Goal: Task Accomplishment & Management: Manage account settings

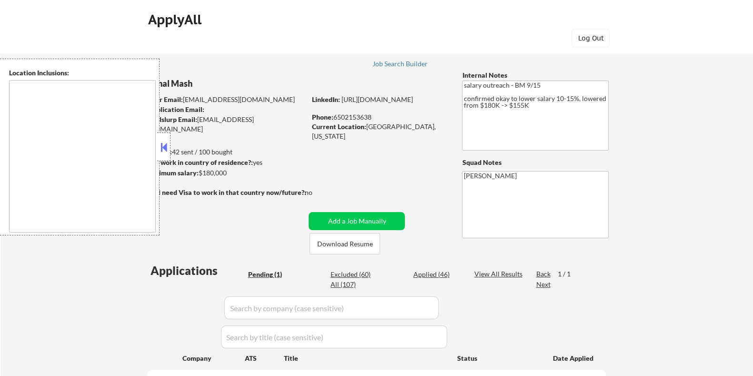
click at [164, 144] on button at bounding box center [164, 147] width 10 height 14
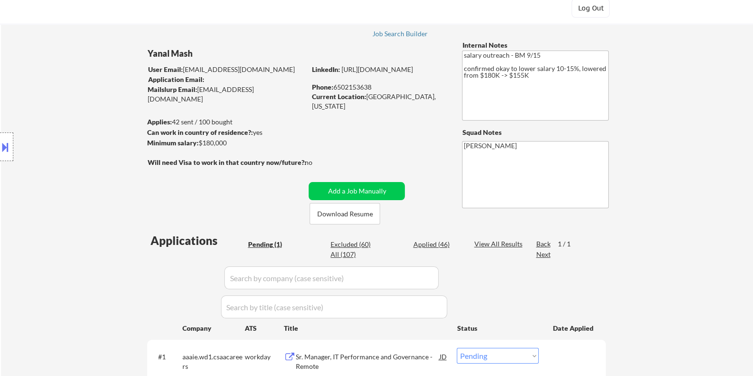
scroll to position [59, 0]
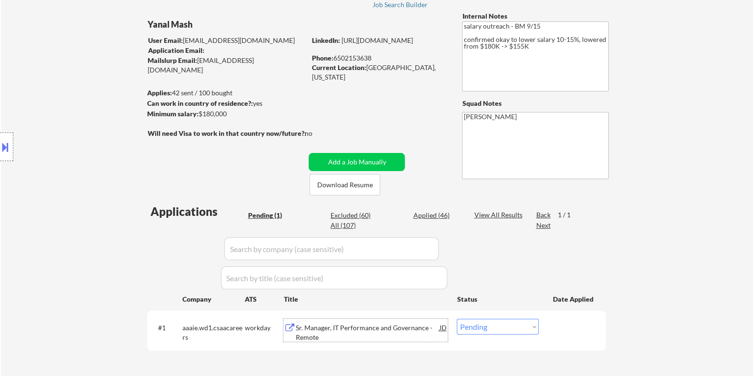
click at [351, 325] on div "Sr. Manager, IT Performance and Governance - Remote" at bounding box center [367, 332] width 144 height 19
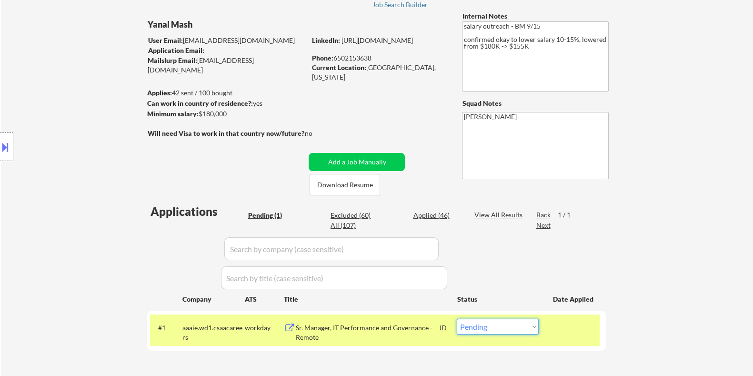
click at [494, 327] on select "Choose an option... Pending Applied Excluded (Questions) Excluded (Expired) Exc…" at bounding box center [498, 326] width 82 height 16
click at [519, 329] on select "Choose an option... Pending Applied Excluded (Questions) Excluded (Expired) Exc…" at bounding box center [498, 326] width 82 height 16
select select ""excluded__bad_match_""
click at [457, 318] on select "Choose an option... Pending Applied Excluded (Questions) Excluded (Expired) Exc…" at bounding box center [498, 326] width 82 height 16
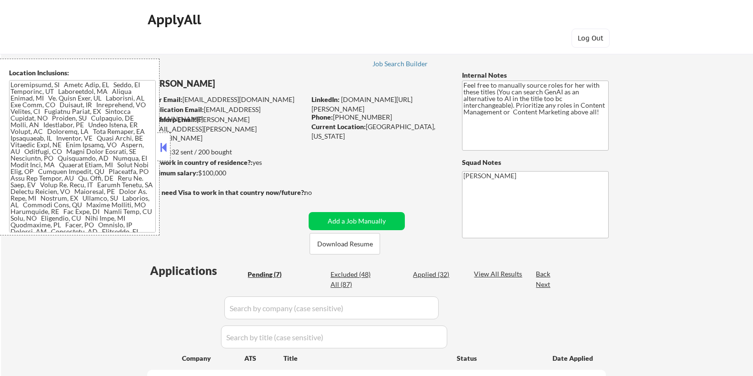
select select ""pending""
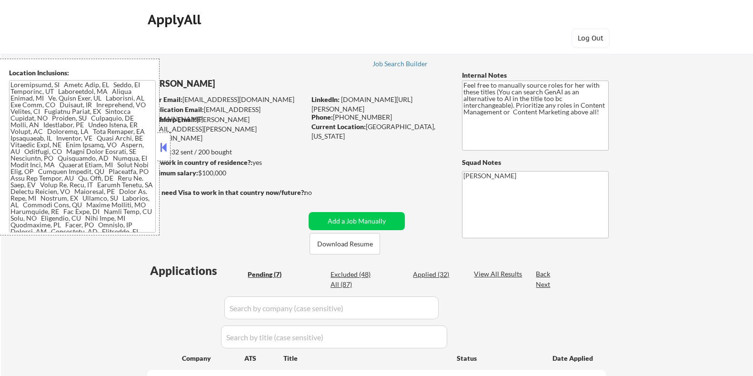
select select ""pending""
click at [161, 147] on button at bounding box center [164, 147] width 10 height 14
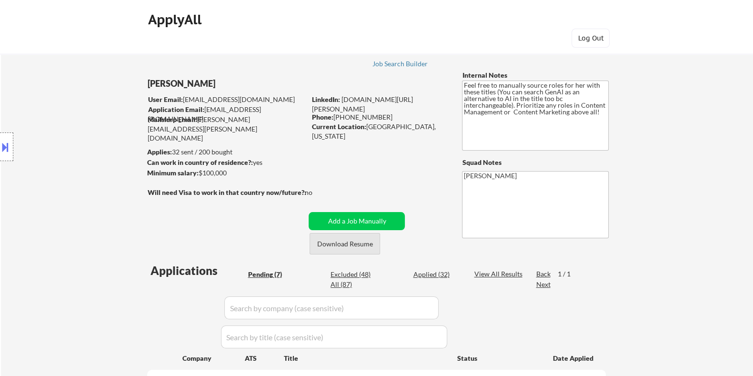
click at [349, 245] on button "Download Resume" at bounding box center [344, 243] width 70 height 21
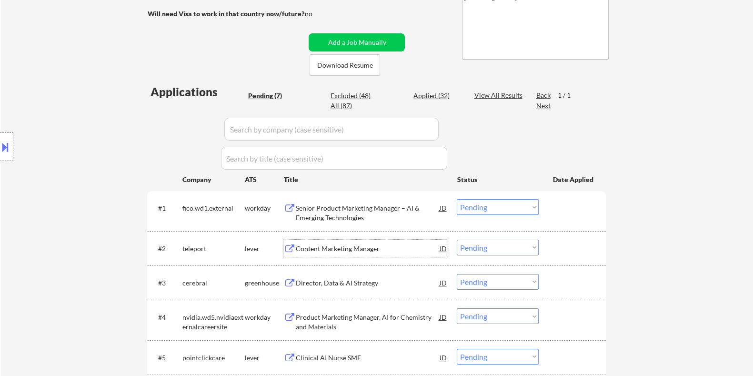
click at [318, 251] on div "Content Marketing Manager" at bounding box center [367, 249] width 144 height 10
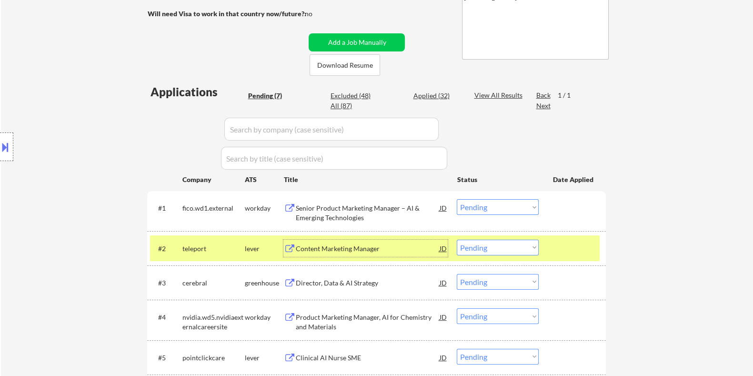
click at [520, 247] on select "Choose an option... Pending Applied Excluded (Questions) Excluded (Expired) Exc…" at bounding box center [498, 247] width 82 height 16
click at [457, 239] on select "Choose an option... Pending Applied Excluded (Questions) Excluded (Expired) Exc…" at bounding box center [498, 247] width 82 height 16
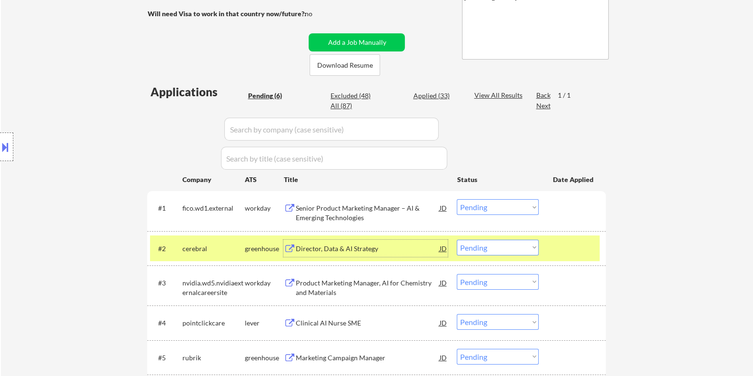
click at [304, 251] on div "Director, Data & AI Strategy" at bounding box center [367, 249] width 144 height 10
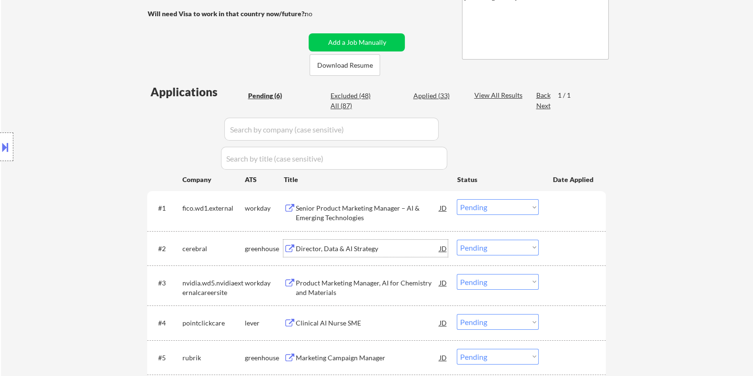
click at [309, 245] on div "Director, Data & AI Strategy" at bounding box center [367, 249] width 144 height 10
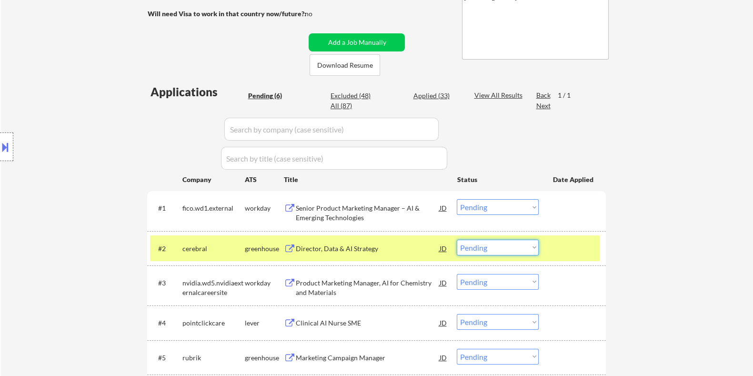
click at [509, 245] on select "Choose an option... Pending Applied Excluded (Questions) Excluded (Expired) Exc…" at bounding box center [498, 247] width 82 height 16
click at [457, 239] on select "Choose an option... Pending Applied Excluded (Questions) Excluded (Expired) Exc…" at bounding box center [498, 247] width 82 height 16
select select ""pending""
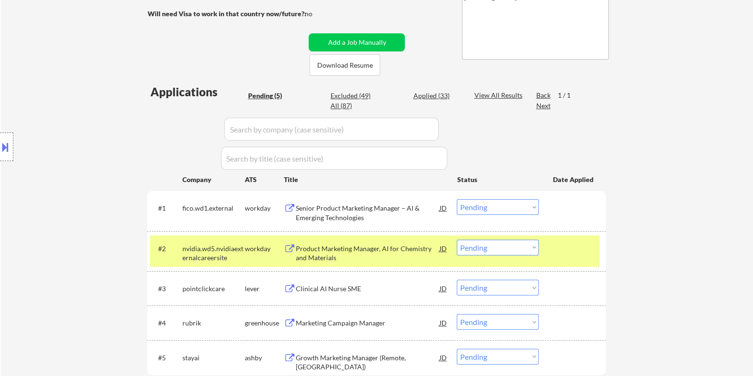
click at [355, 288] on div "Clinical AI Nurse SME" at bounding box center [367, 289] width 144 height 10
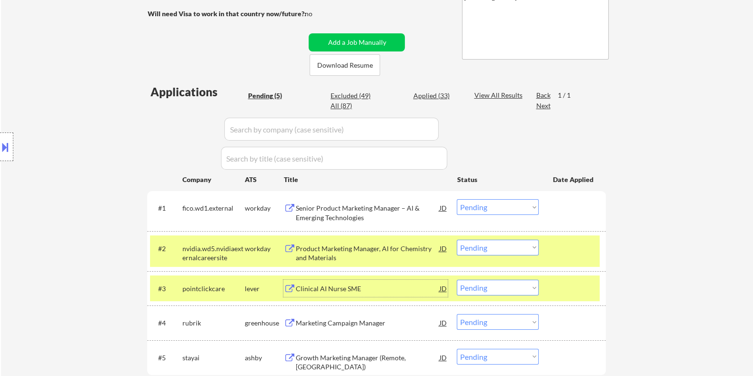
click at [514, 291] on select "Choose an option... Pending Applied Excluded (Questions) Excluded (Expired) Exc…" at bounding box center [498, 287] width 82 height 16
click at [457, 279] on select "Choose an option... Pending Applied Excluded (Questions) Excluded (Expired) Exc…" at bounding box center [498, 287] width 82 height 16
select select ""pending""
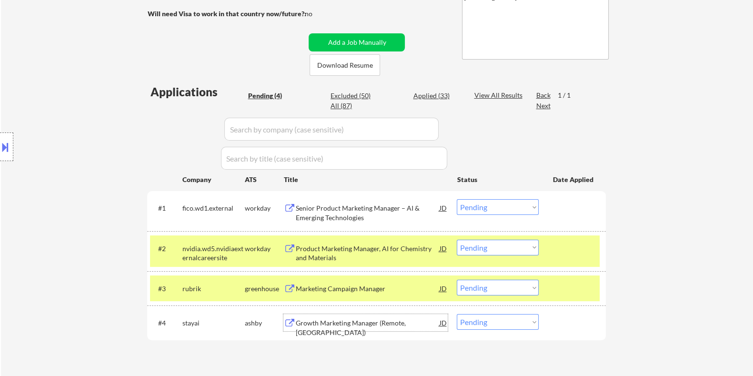
click at [314, 320] on div "Growth Marketing Manager (Remote, USA)" at bounding box center [367, 327] width 144 height 19
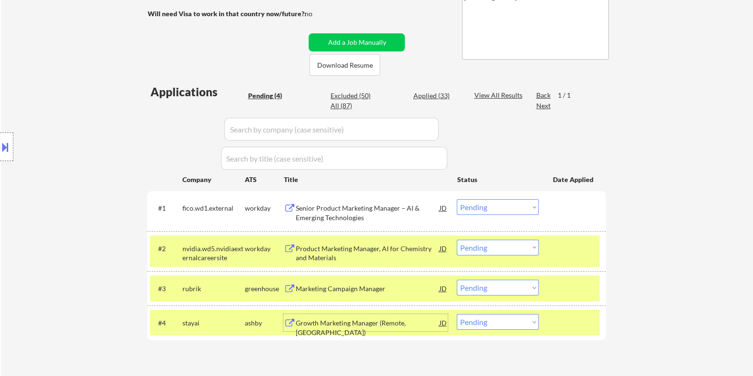
click at [502, 323] on select "Choose an option... Pending Applied Excluded (Questions) Excluded (Expired) Exc…" at bounding box center [498, 322] width 82 height 16
select select ""excluded""
click at [457, 314] on select "Choose an option... Pending Applied Excluded (Questions) Excluded (Expired) Exc…" at bounding box center [498, 322] width 82 height 16
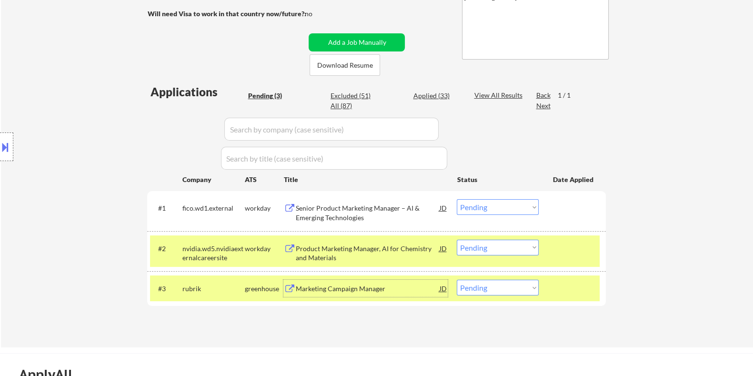
click at [349, 287] on div "Marketing Campaign Manager" at bounding box center [367, 289] width 144 height 10
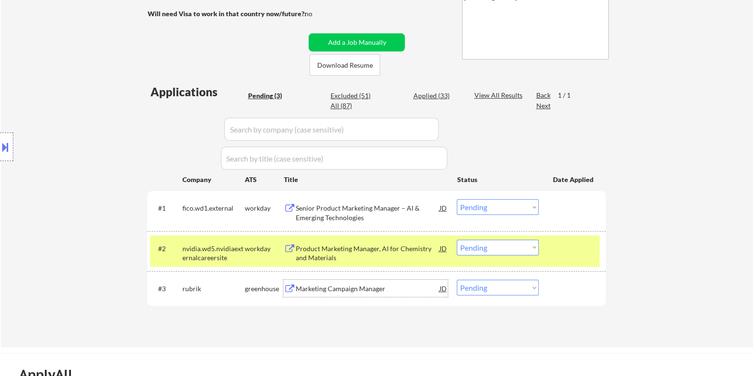
click at [494, 287] on select "Choose an option... Pending Applied Excluded (Questions) Excluded (Expired) Exc…" at bounding box center [498, 287] width 82 height 16
select select ""applied""
click at [457, 279] on select "Choose an option... Pending Applied Excluded (Questions) Excluded (Expired) Exc…" at bounding box center [498, 287] width 82 height 16
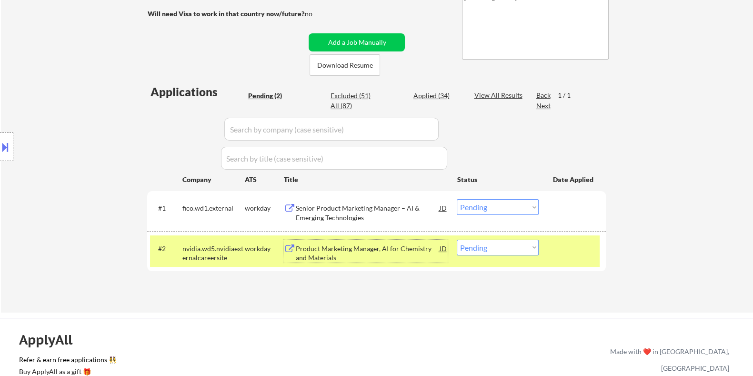
click at [326, 244] on div "Product Marketing Manager, AI for Chemistry and Materials" at bounding box center [367, 253] width 144 height 19
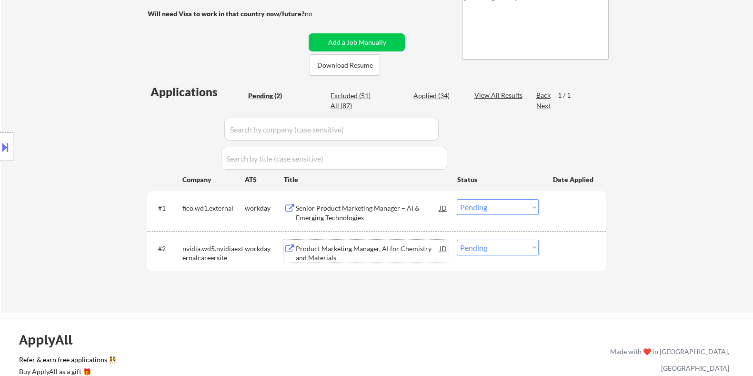
click at [491, 248] on select "Choose an option... Pending Applied Excluded (Questions) Excluded (Expired) Exc…" at bounding box center [498, 247] width 82 height 16
select select ""excluded__bad_match_""
click at [457, 239] on select "Choose an option... Pending Applied Excluded (Questions) Excluded (Expired) Exc…" at bounding box center [498, 247] width 82 height 16
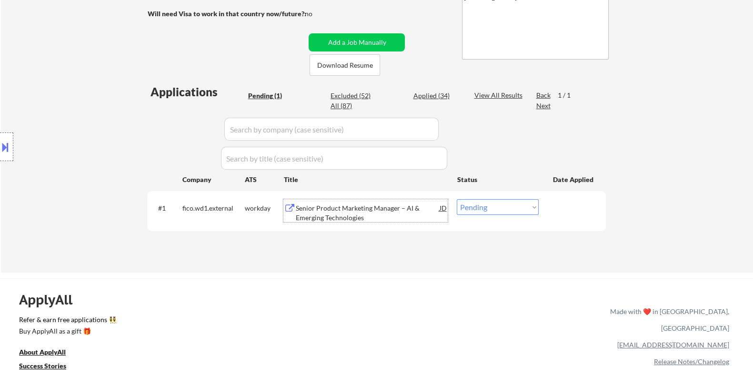
click at [328, 205] on div "Senior Product Marketing Manager – AI & Emerging Technologies" at bounding box center [367, 212] width 144 height 19
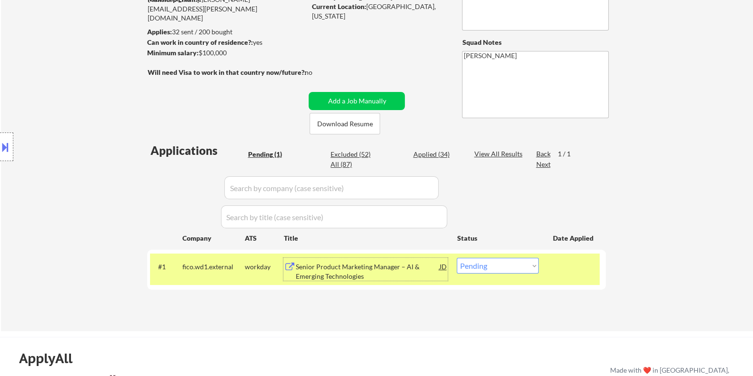
scroll to position [59, 0]
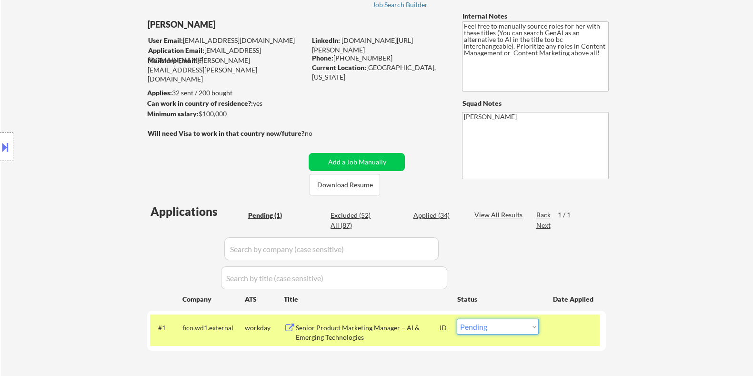
click at [509, 324] on select "Choose an option... Pending Applied Excluded (Questions) Excluded (Expired) Exc…" at bounding box center [498, 326] width 82 height 16
select select ""applied""
click at [457, 318] on select "Choose an option... Pending Applied Excluded (Questions) Excluded (Expired) Exc…" at bounding box center [498, 326] width 82 height 16
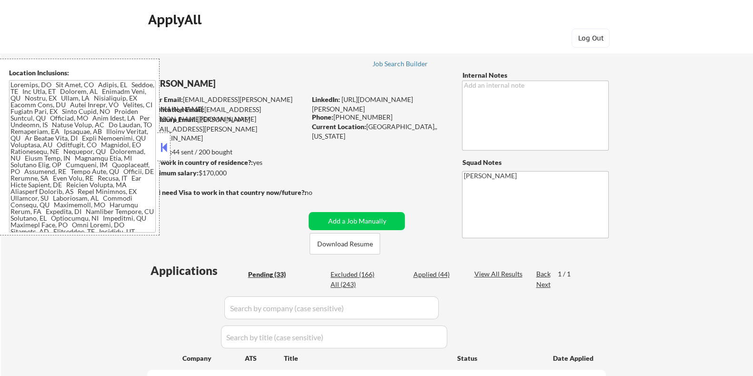
select select ""pending""
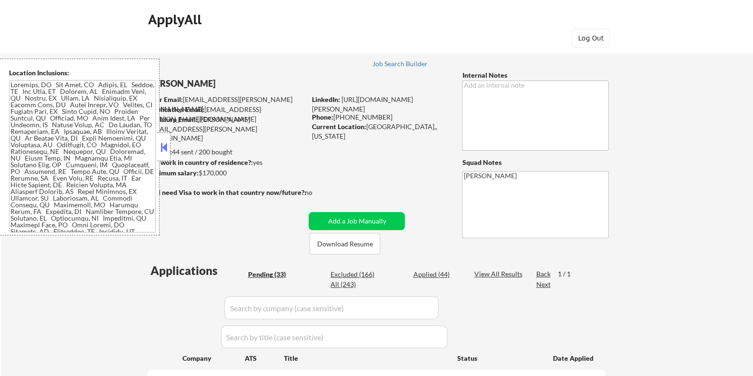
select select ""pending""
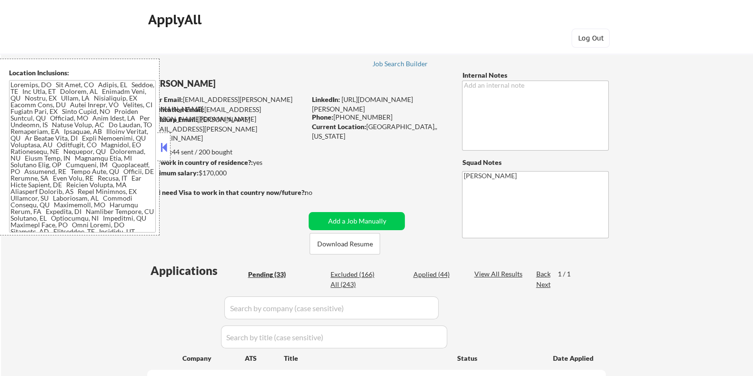
select select ""pending""
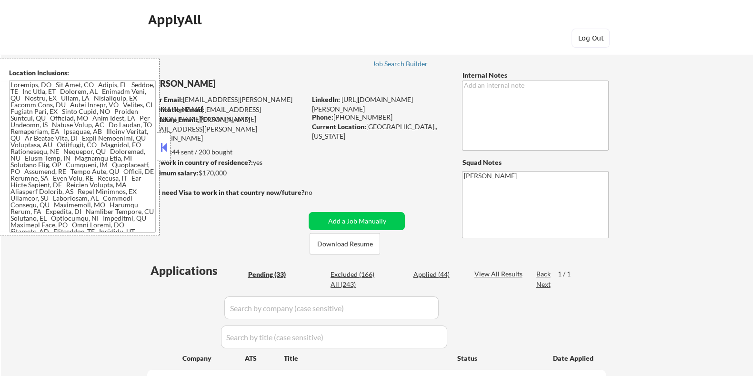
select select ""pending""
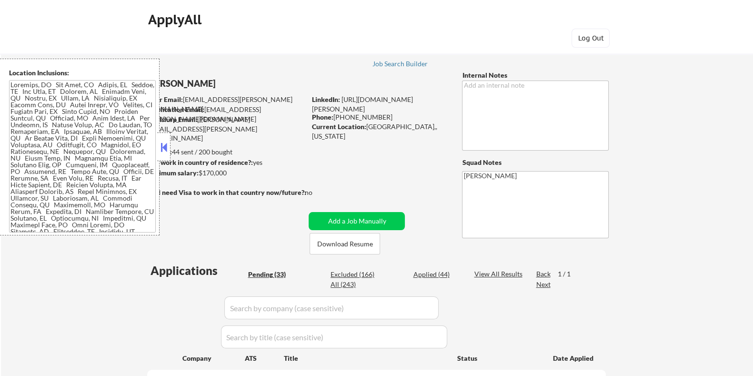
select select ""pending""
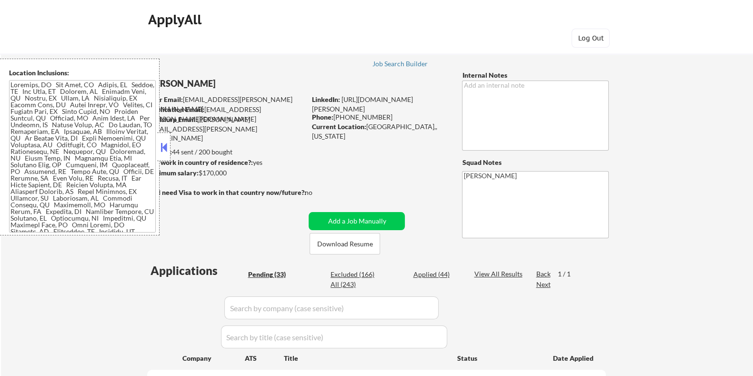
select select ""pending""
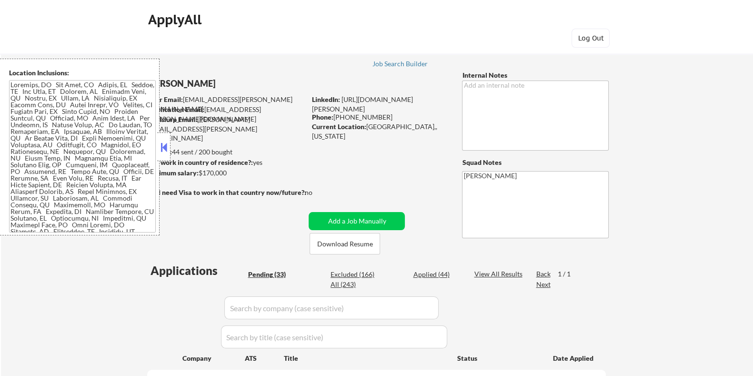
select select ""pending""
click at [162, 144] on button at bounding box center [164, 147] width 10 height 14
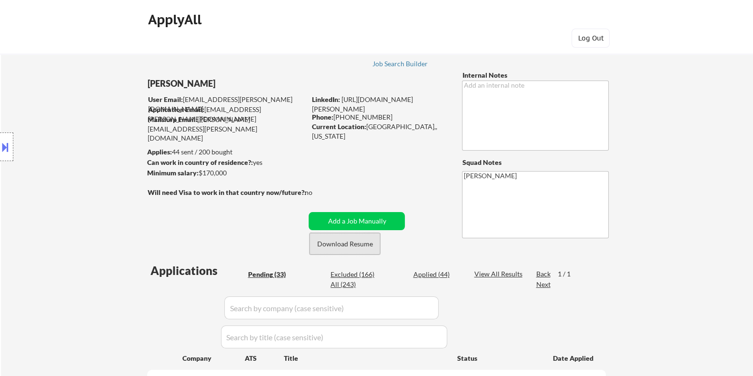
click at [317, 241] on button "Download Resume" at bounding box center [344, 243] width 70 height 21
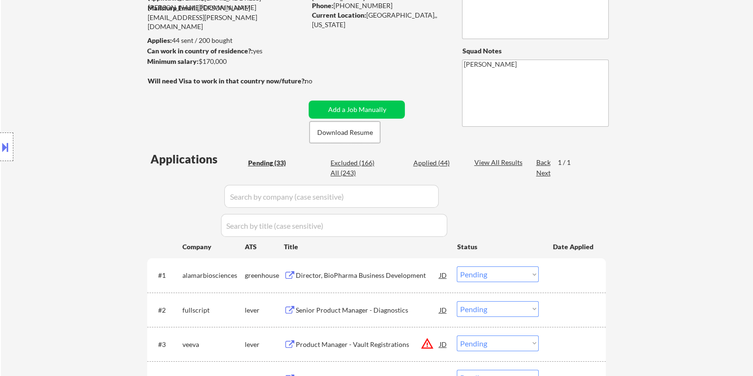
scroll to position [119, 0]
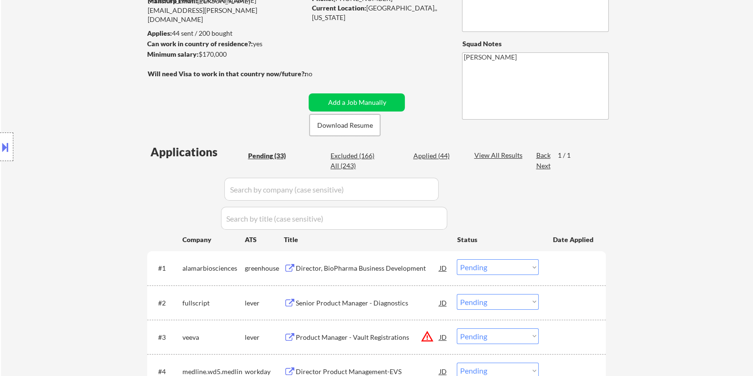
click at [328, 300] on div "Senior Product Manager - Diagnostics" at bounding box center [367, 303] width 144 height 10
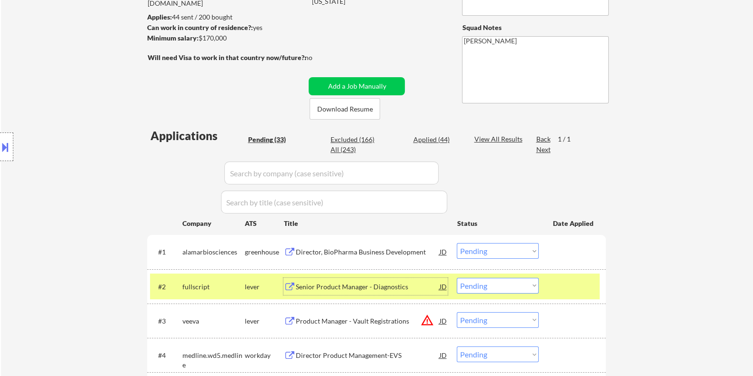
scroll to position [179, 0]
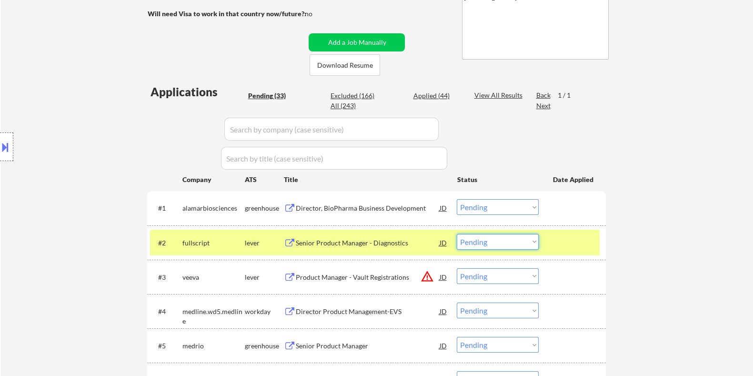
click at [487, 244] on select "Choose an option... Pending Applied Excluded (Questions) Excluded (Expired) Exc…" at bounding box center [498, 242] width 82 height 16
click at [457, 234] on select "Choose an option... Pending Applied Excluded (Questions) Excluded (Expired) Exc…" at bounding box center [498, 242] width 82 height 16
select select ""pending""
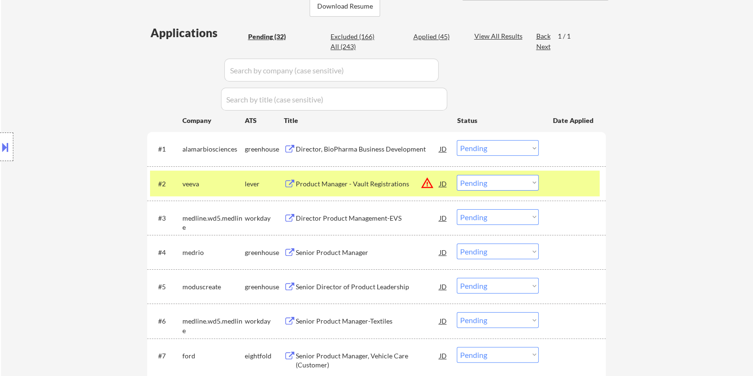
scroll to position [416, 0]
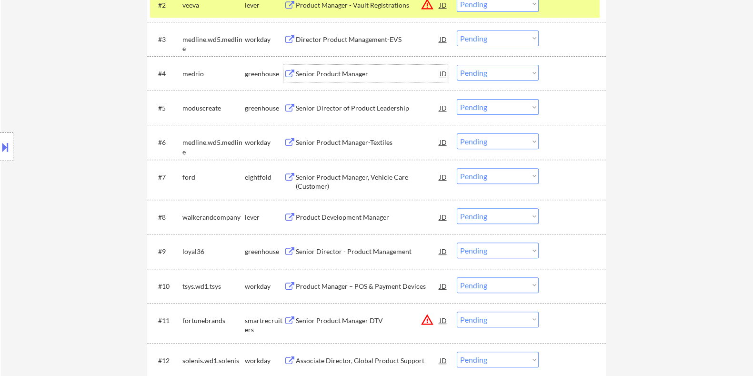
click at [337, 70] on div "Senior Product Manager" at bounding box center [367, 74] width 144 height 10
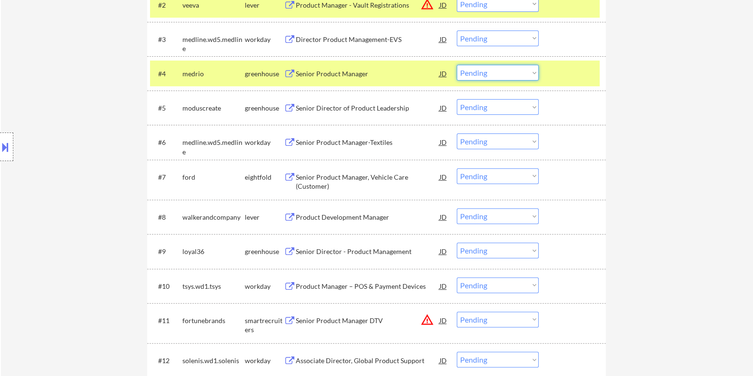
click at [524, 69] on select "Choose an option... Pending Applied Excluded (Questions) Excluded (Expired) Exc…" at bounding box center [498, 73] width 82 height 16
click at [457, 65] on select "Choose an option... Pending Applied Excluded (Questions) Excluded (Expired) Exc…" at bounding box center [498, 73] width 82 height 16
select select ""pending""
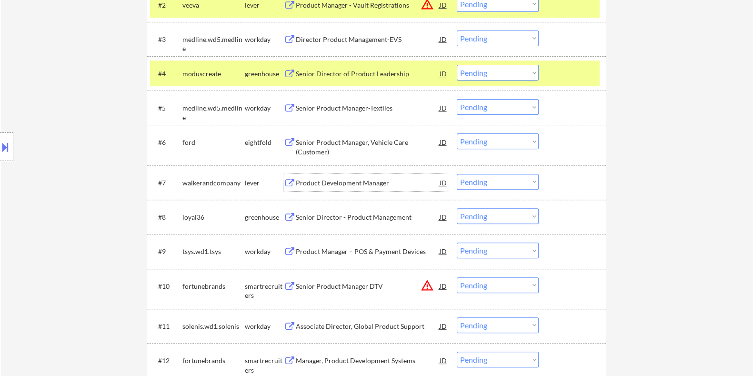
click at [349, 175] on div "Product Development Manager" at bounding box center [367, 182] width 144 height 17
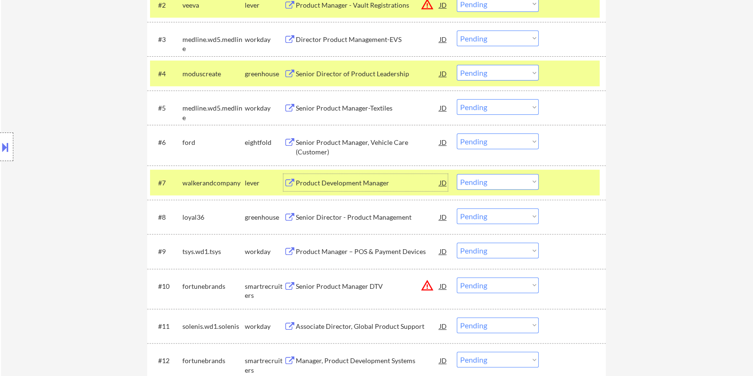
click at [518, 186] on select "Choose an option... Pending Applied Excluded (Questions) Excluded (Expired) Exc…" at bounding box center [498, 182] width 82 height 16
click at [457, 174] on select "Choose an option... Pending Applied Excluded (Questions) Excluded (Expired) Exc…" at bounding box center [498, 182] width 82 height 16
select select ""pending""
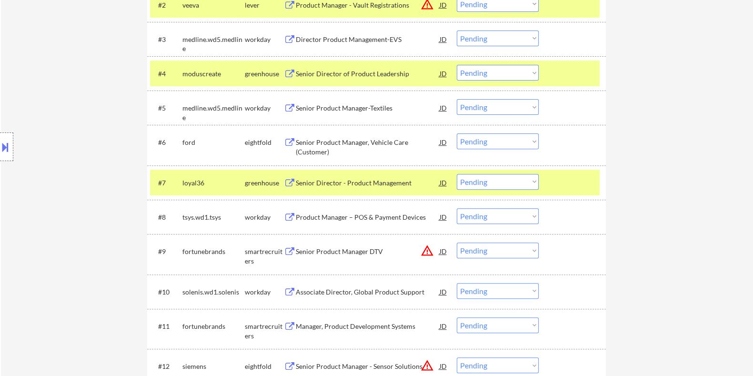
click at [345, 215] on div "Product Manager – POS & Payment Devices" at bounding box center [367, 217] width 144 height 10
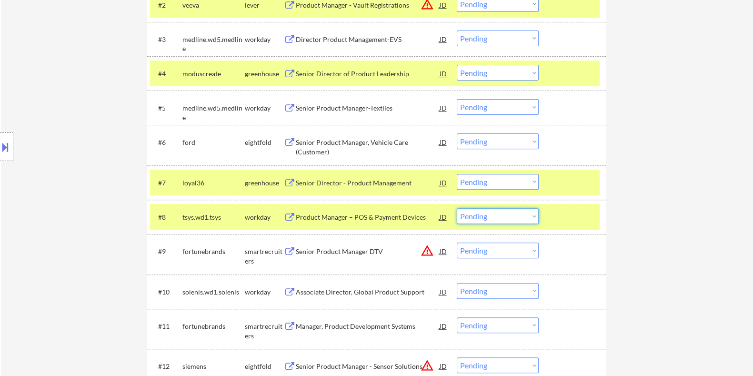
click at [495, 217] on select "Choose an option... Pending Applied Excluded (Questions) Excluded (Expired) Exc…" at bounding box center [498, 216] width 82 height 16
click at [457, 208] on select "Choose an option... Pending Applied Excluded (Questions) Excluded (Expired) Exc…" at bounding box center [498, 216] width 82 height 16
select select ""pending""
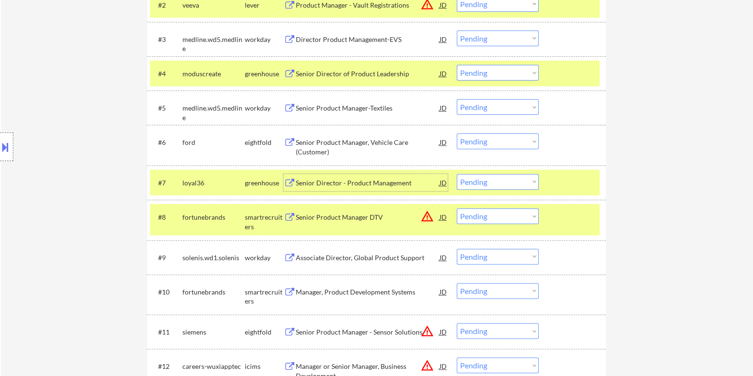
click at [317, 182] on div "Senior Director - Product Management" at bounding box center [367, 183] width 144 height 10
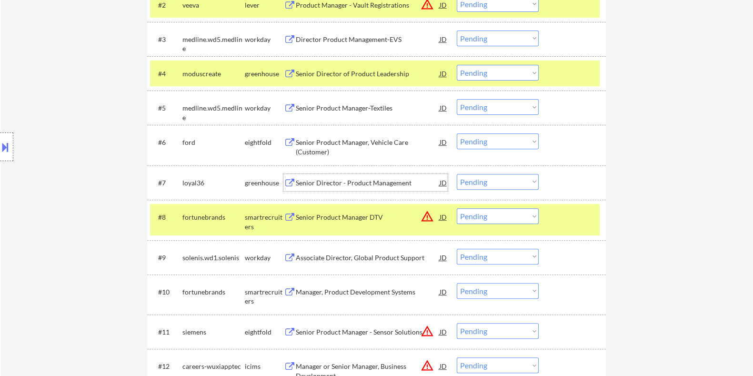
click at [354, 179] on div "Senior Director - Product Management" at bounding box center [367, 183] width 144 height 10
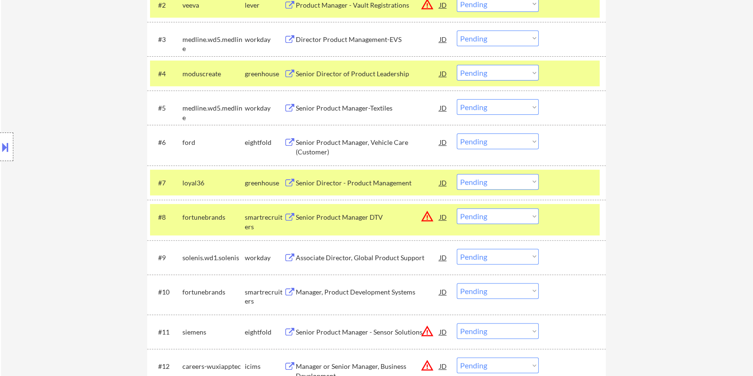
click at [7, 149] on button at bounding box center [5, 147] width 10 height 16
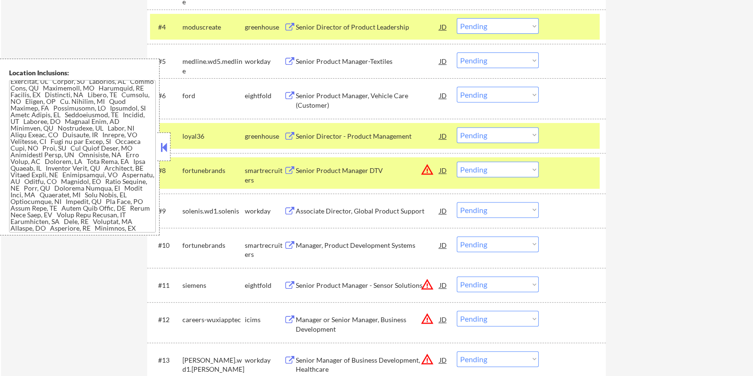
scroll to position [476, 0]
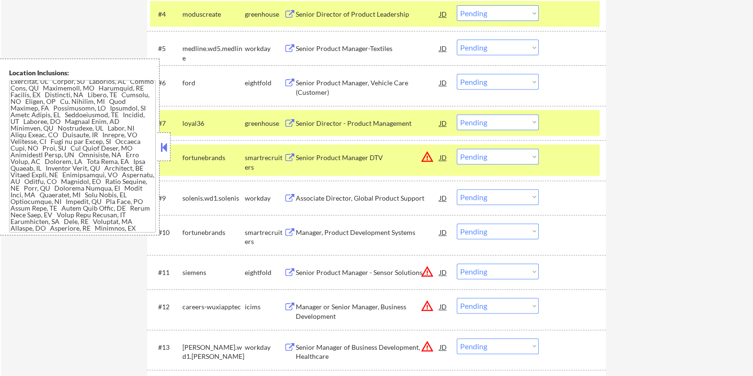
click at [512, 122] on select "Choose an option... Pending Applied Excluded (Questions) Excluded (Expired) Exc…" at bounding box center [498, 122] width 82 height 16
click at [457, 114] on select "Choose an option... Pending Applied Excluded (Questions) Excluded (Expired) Exc…" at bounding box center [498, 122] width 82 height 16
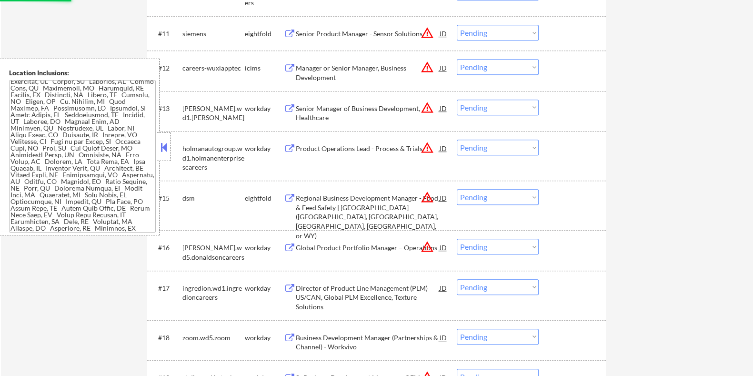
select select ""pending""
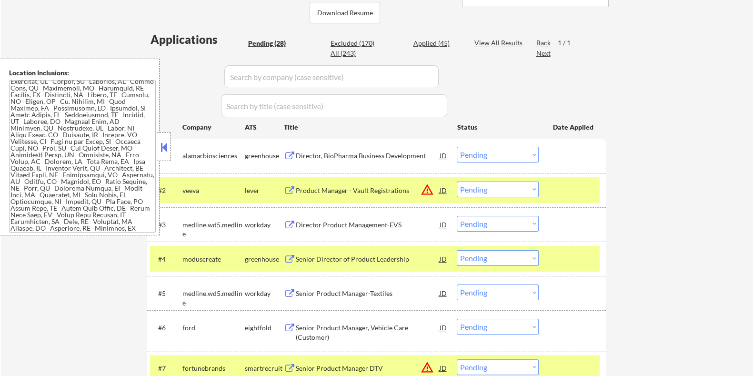
scroll to position [179, 0]
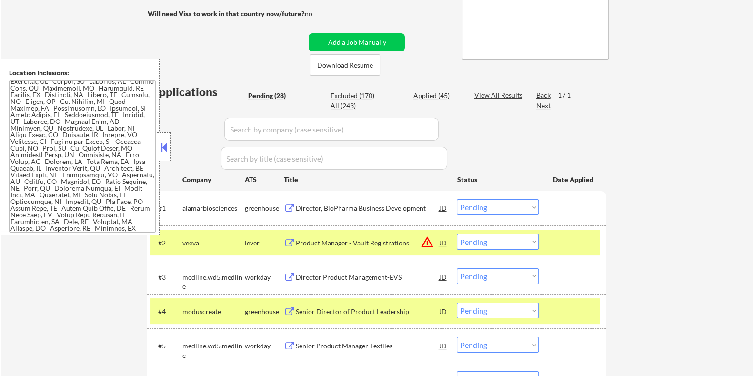
click at [348, 207] on div "Director, BioPharma Business Development" at bounding box center [367, 208] width 144 height 10
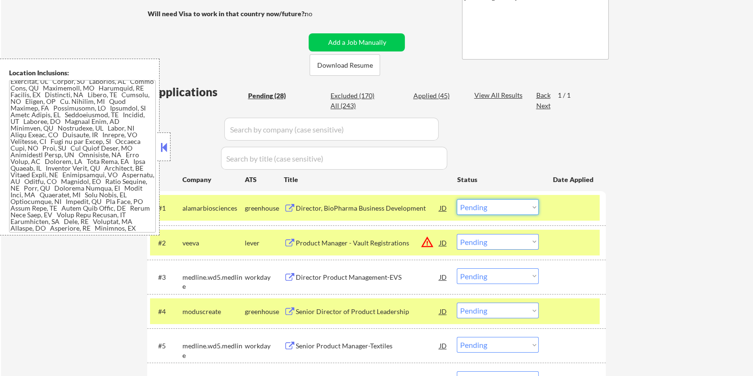
click at [516, 204] on select "Choose an option... Pending Applied Excluded (Questions) Excluded (Expired) Exc…" at bounding box center [498, 207] width 82 height 16
click at [500, 208] on select "Choose an option... Pending Applied Excluded (Questions) Excluded (Expired) Exc…" at bounding box center [498, 207] width 82 height 16
click at [457, 199] on select "Choose an option... Pending Applied Excluded (Questions) Excluded (Expired) Exc…" at bounding box center [498, 207] width 82 height 16
select select ""pending""
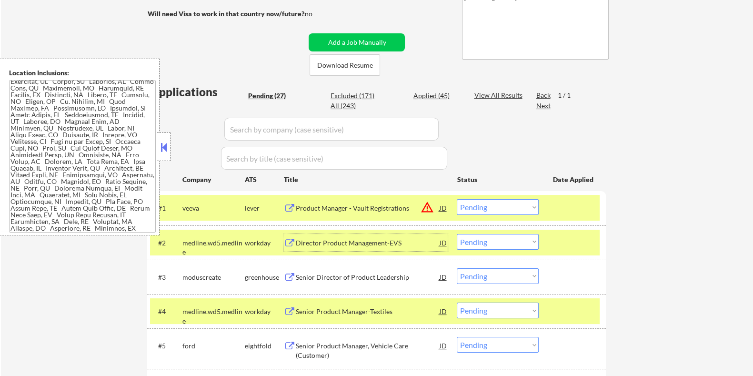
click at [354, 241] on div "Director Product Management-EVS" at bounding box center [367, 243] width 144 height 10
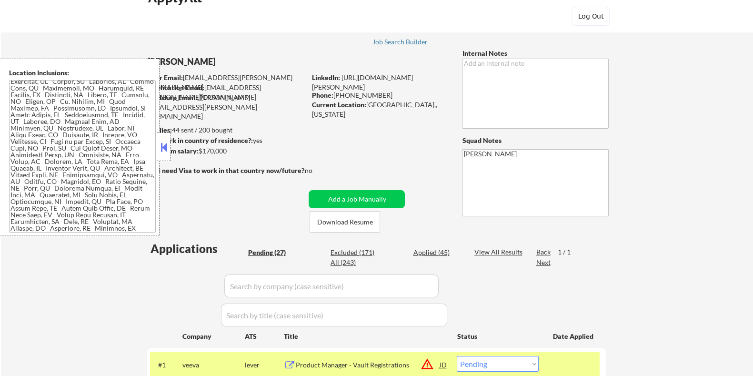
scroll to position [0, 0]
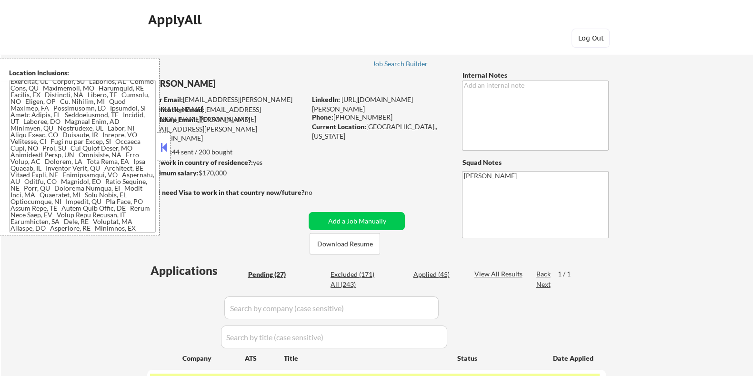
drag, startPoint x: 232, startPoint y: 171, endPoint x: 198, endPoint y: 170, distance: 34.3
click at [198, 170] on div "Minimum salary: $170,000" at bounding box center [226, 173] width 159 height 10
copy div "$170,000"
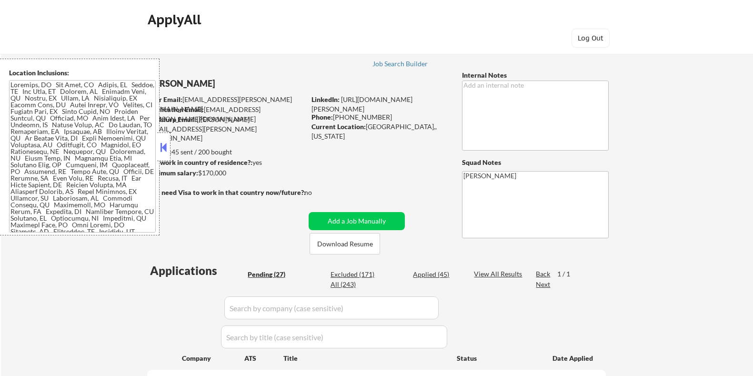
select select ""pending""
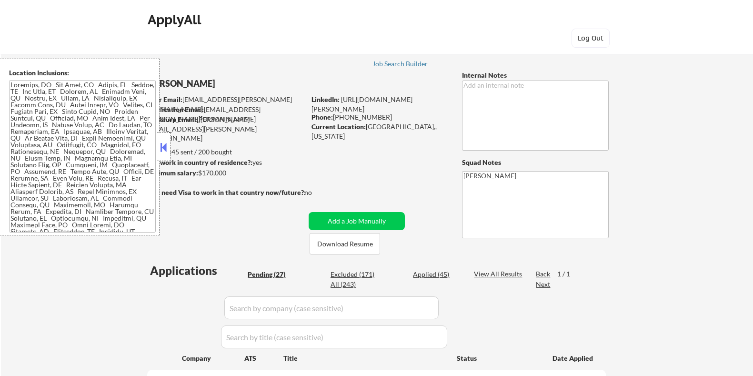
select select ""pending""
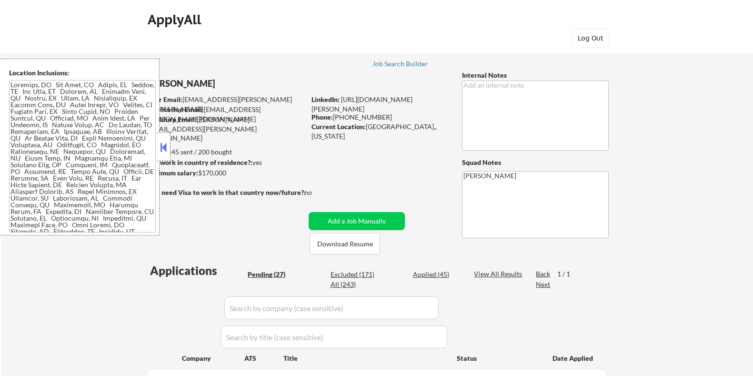
select select ""pending""
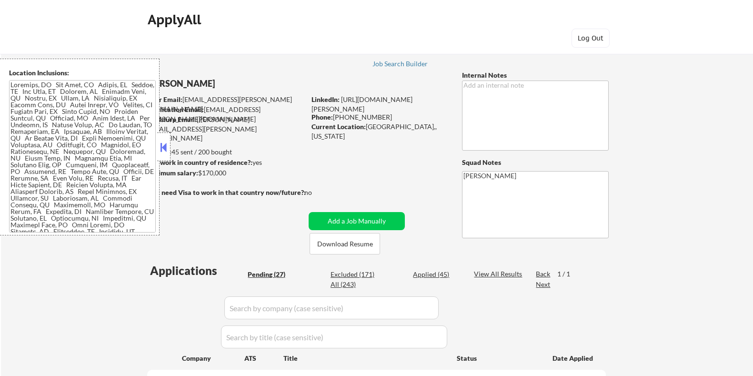
select select ""pending""
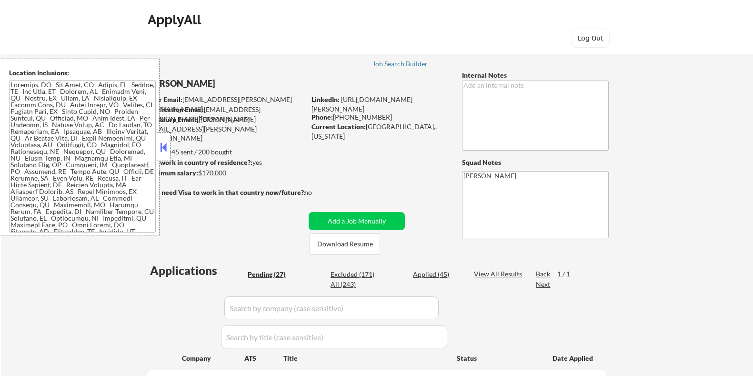
select select ""pending""
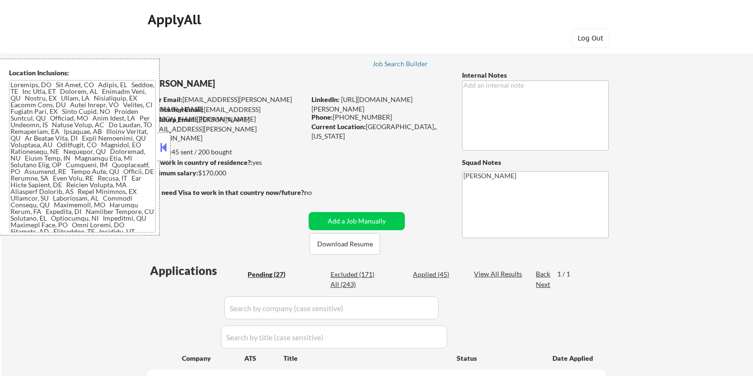
select select ""pending""
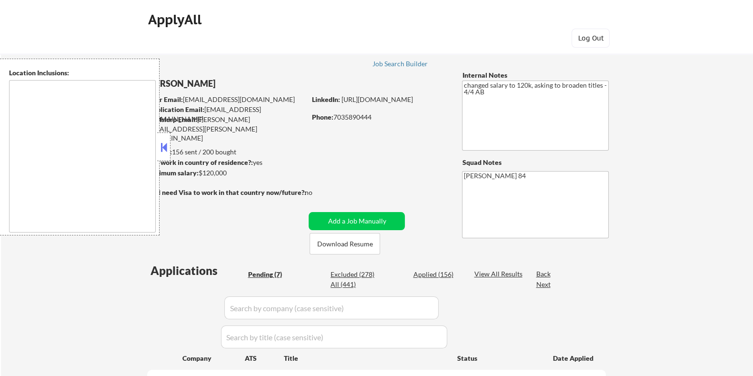
select select ""pending""
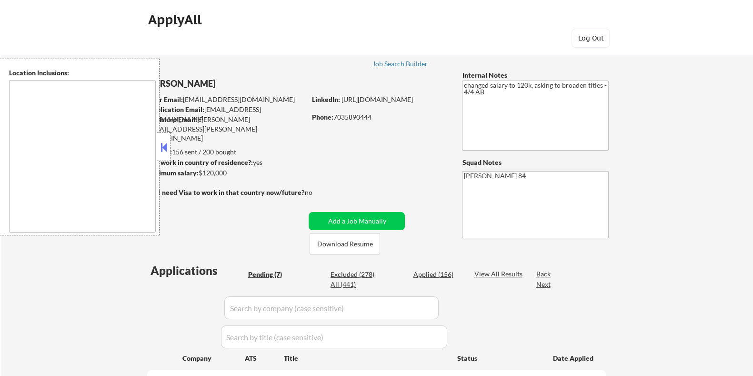
select select ""pending""
type textarea "Santa Monica, CA Culver City, CA Beverly Hills, CA West Hollywood, CA Inglewood…"
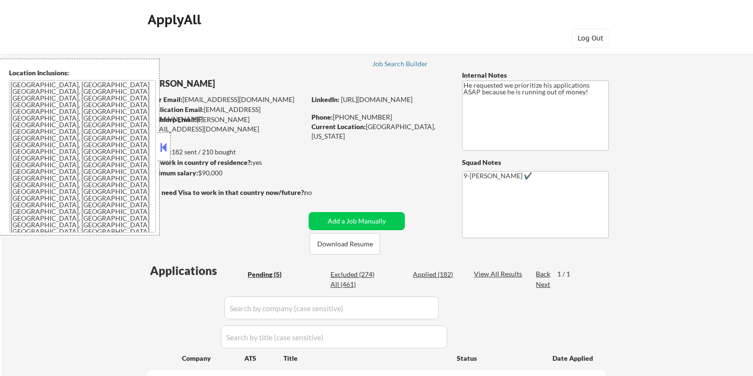
select select ""pending""
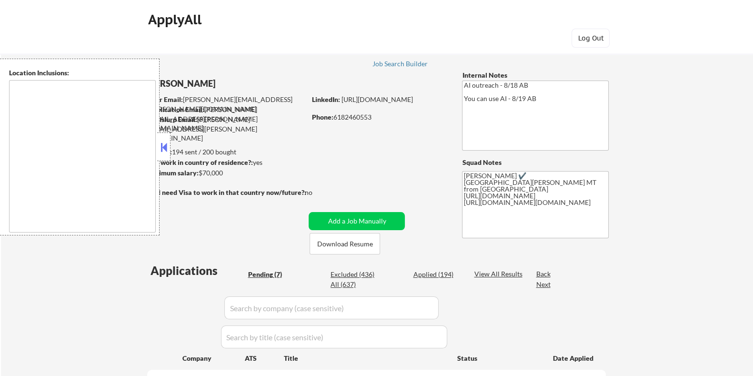
select select ""pending""
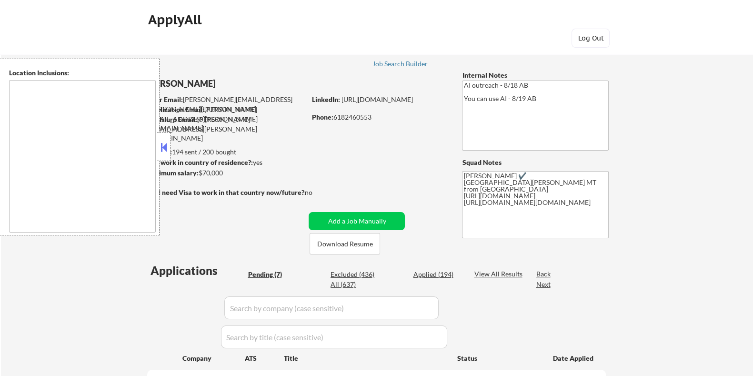
select select ""pending""
type textarea "[GEOGRAPHIC_DATA][PERSON_NAME], CO [PERSON_NAME], CO [GEOGRAPHIC_DATA], CO Timn…"
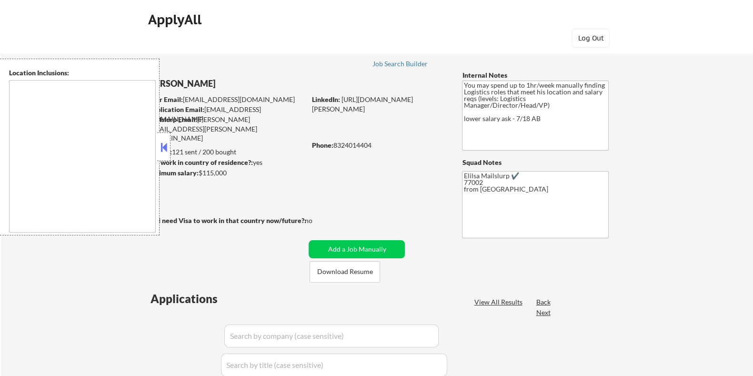
select select ""pending""
type textarea "Houston, TX Bellaire, TX West University Place, TX Southside Place, TX Hunters …"
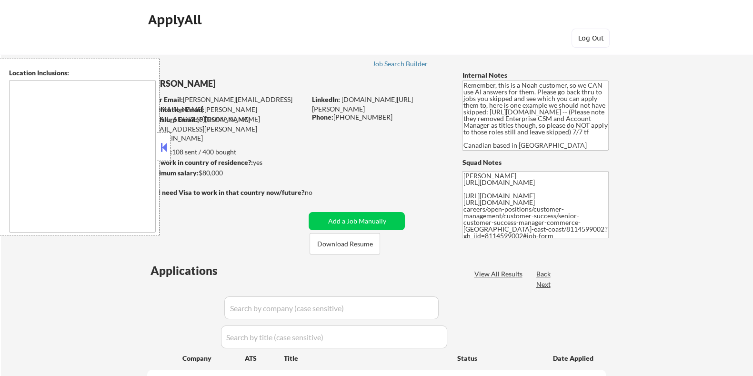
select select ""pending""
type textarea "[GEOGRAPHIC_DATA], ON [GEOGRAPHIC_DATA], ON [GEOGRAPHIC_DATA], ON [GEOGRAPHIC_D…"
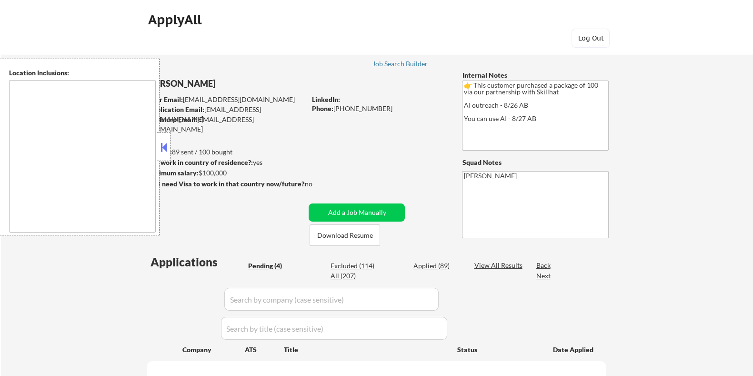
select select ""pending""
type textarea "Toronto, ON Mississauga, ON Brampton, ON Markham, ON Vaughan, ON Richmond Hill,…"
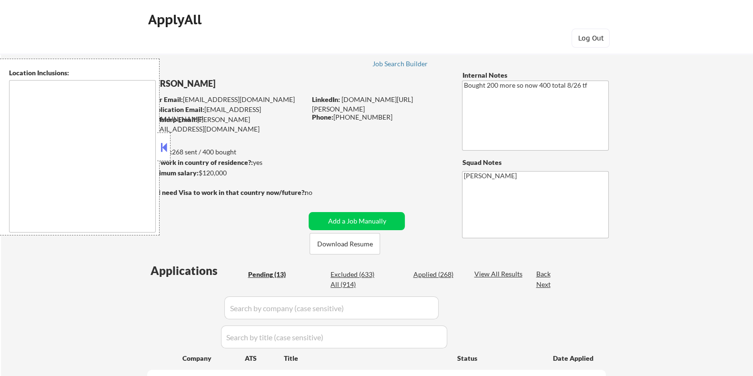
select select ""pending""
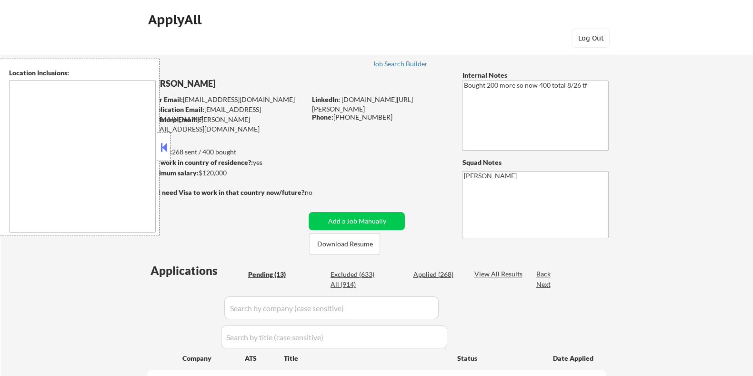
select select ""pending""
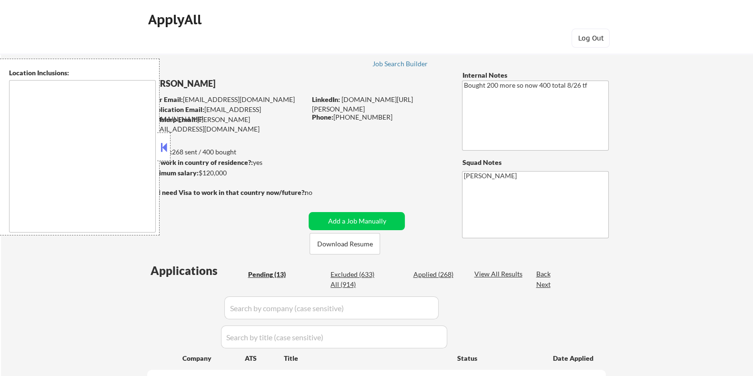
select select ""pending""
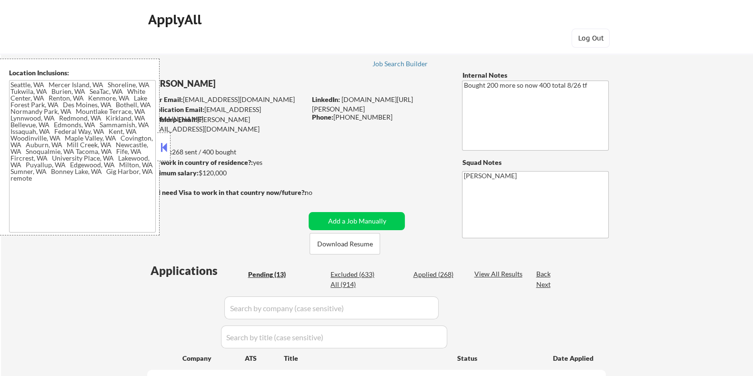
type textarea "Seattle, WA Mercer Island, WA Shoreline, WA Tukwila, WA Burien, WA SeaTac, WA W…"
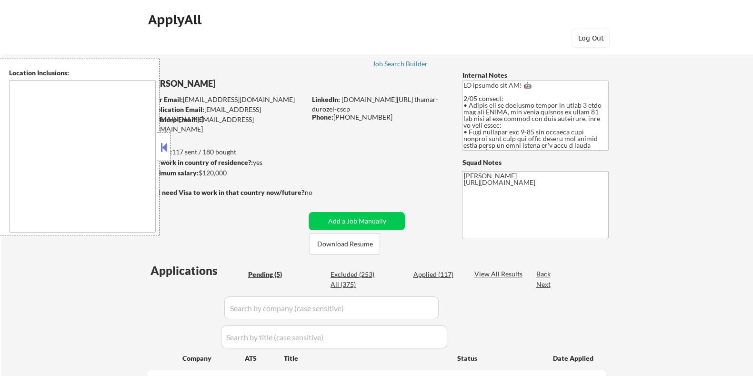
select select ""pending""
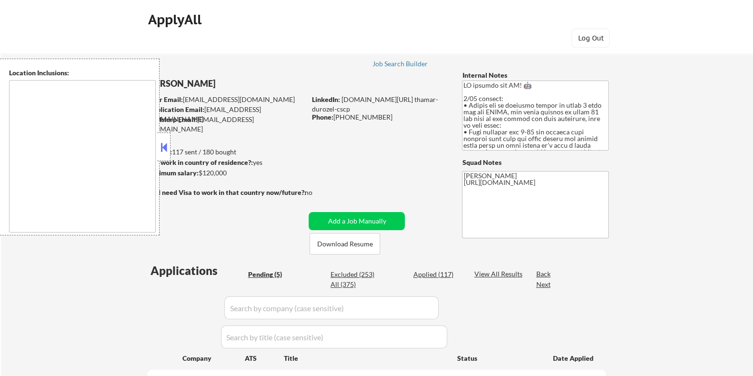
type textarea "[GEOGRAPHIC_DATA], [GEOGRAPHIC_DATA] [GEOGRAPHIC_DATA], [GEOGRAPHIC_DATA] [GEOG…"
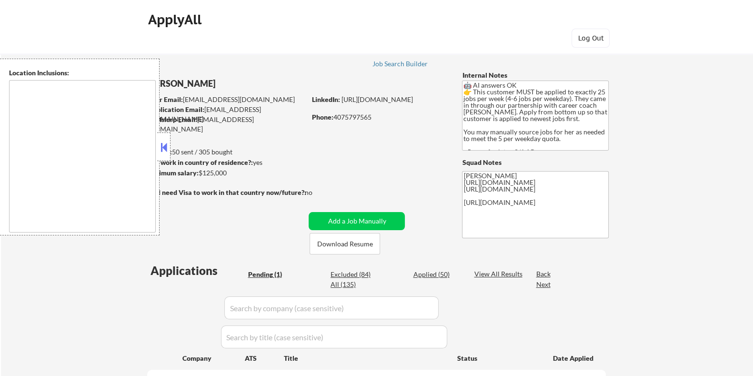
select select ""pending""
type textarea "Seattle, WA Mercer Island, WA Shoreline, WA Tukwila, WA Burien, WA SeaTac, WA W…"
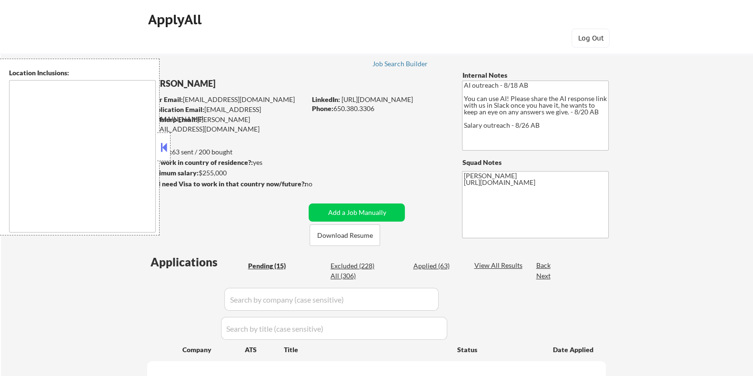
select select ""pending""
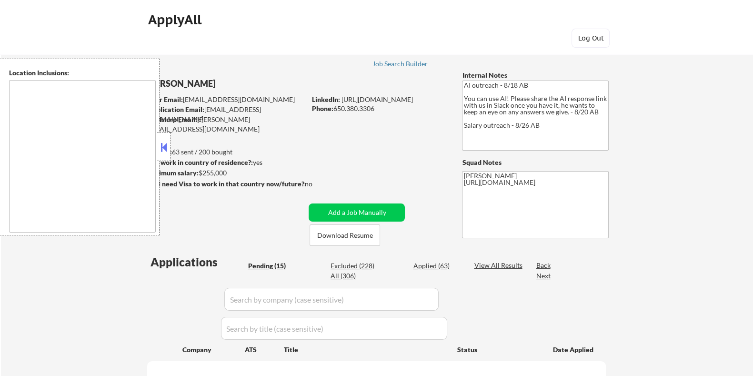
select select ""pending""
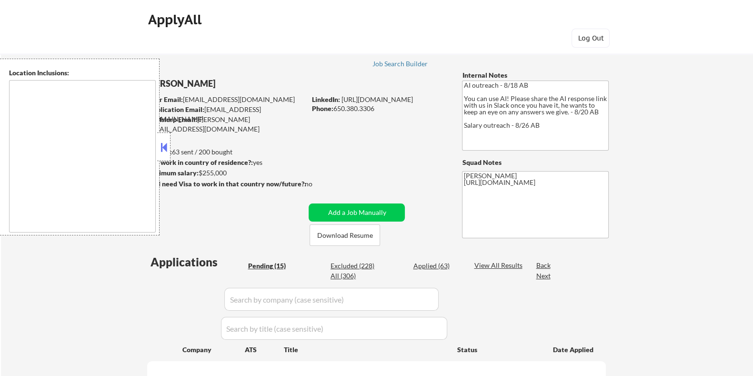
select select ""pending""
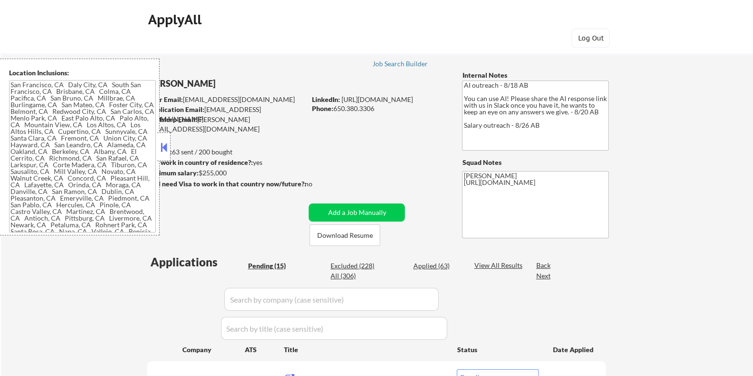
type textarea "San Francisco, CA Daly City, CA South San Francisco, CA Brisbane, CA Colma, CA …"
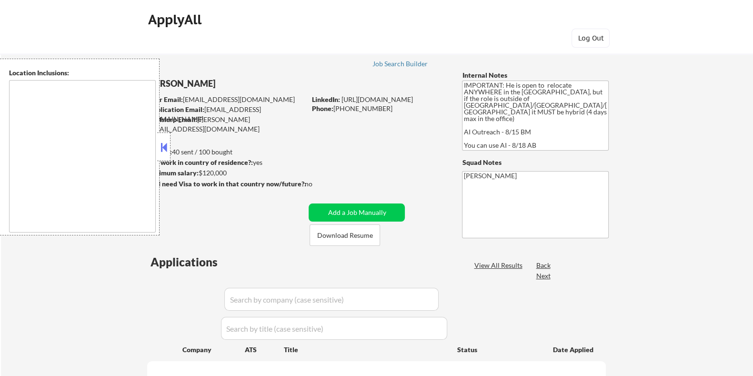
select select ""pending""
type textarea "country:[GEOGRAPHIC_DATA]"
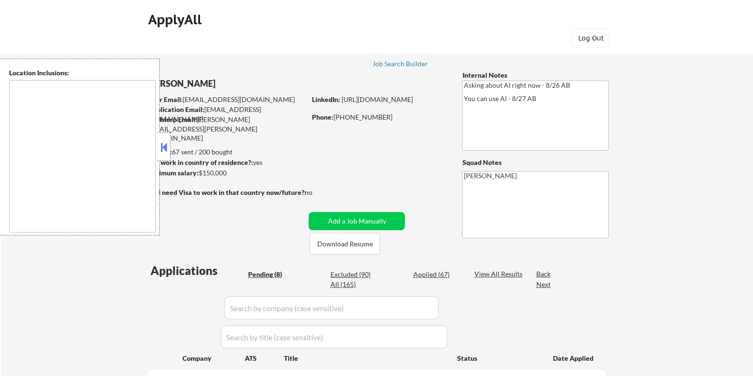
select select ""pending""
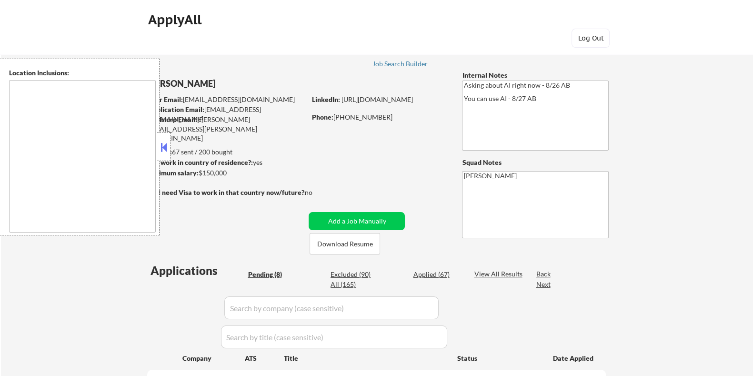
select select ""pending""
type textarea "remote"
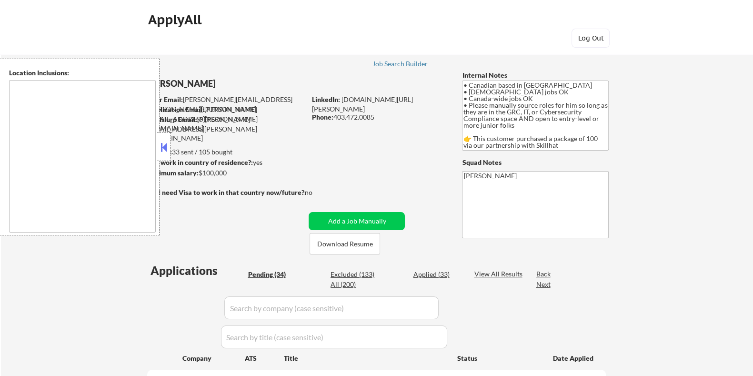
select select ""pending""
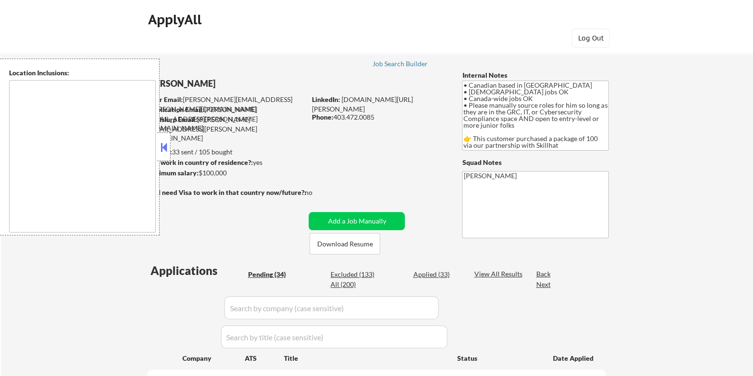
select select ""pending""
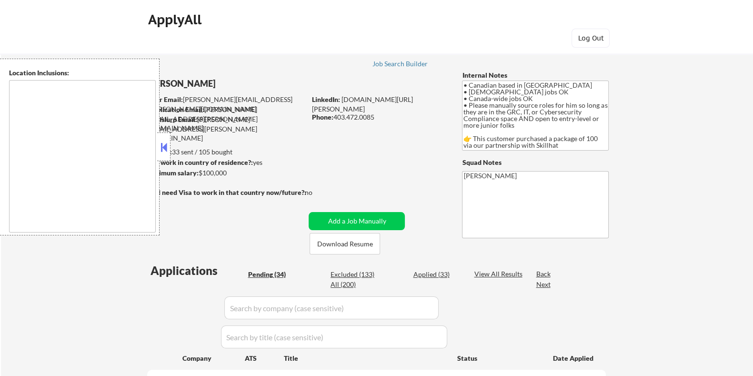
select select ""pending""
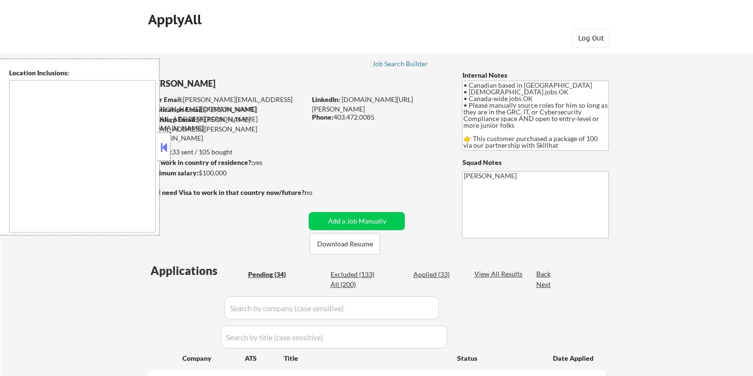
select select ""pending""
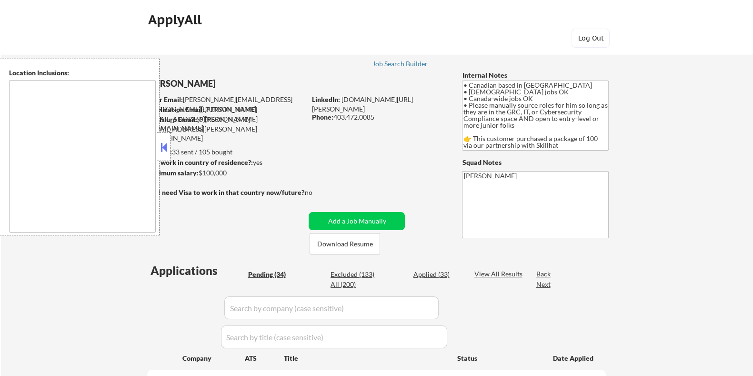
select select ""pending""
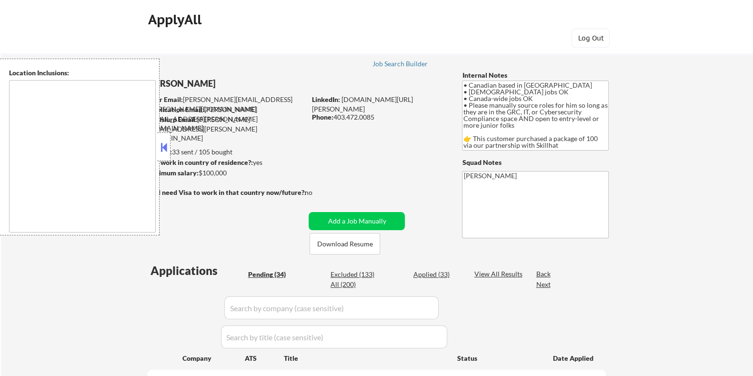
select select ""pending""
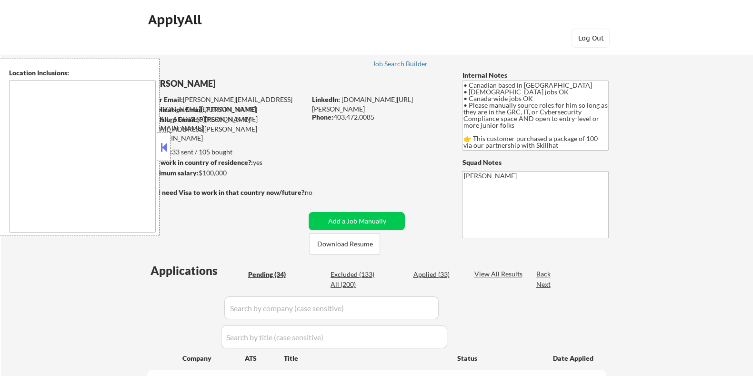
select select ""pending""
type textarea "country:CA"
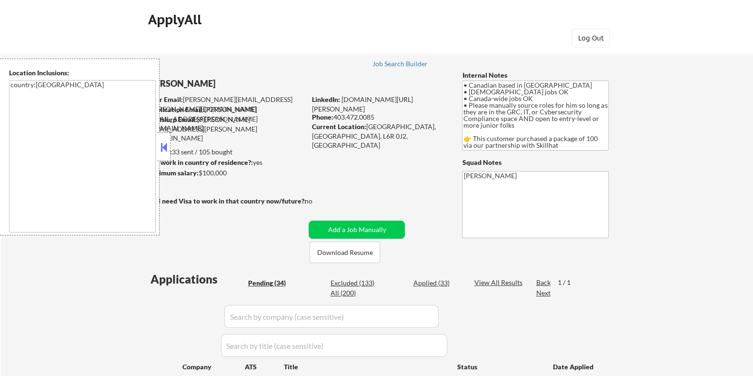
click at [165, 143] on button at bounding box center [164, 147] width 10 height 14
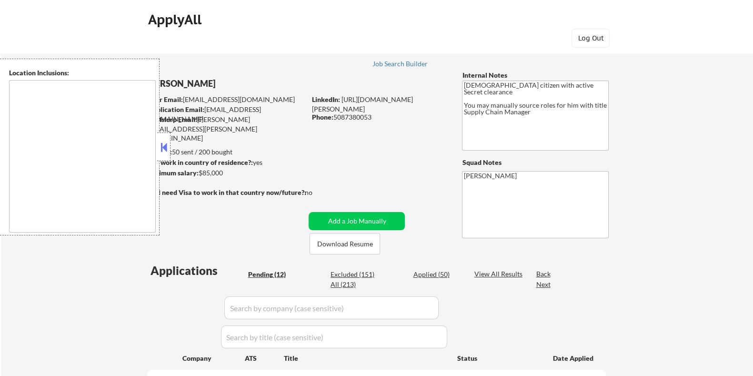
select select ""pending""
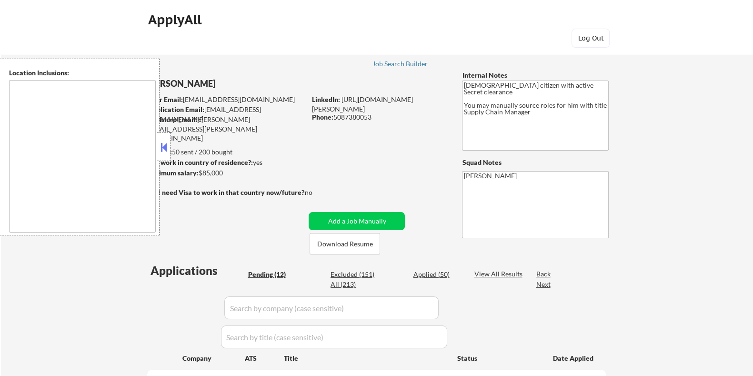
select select ""pending""
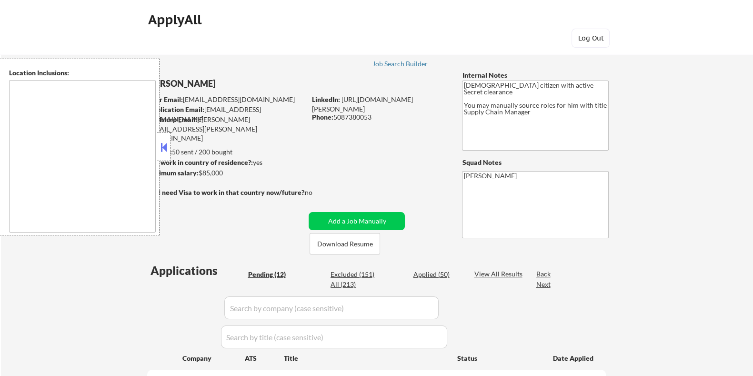
select select ""pending""
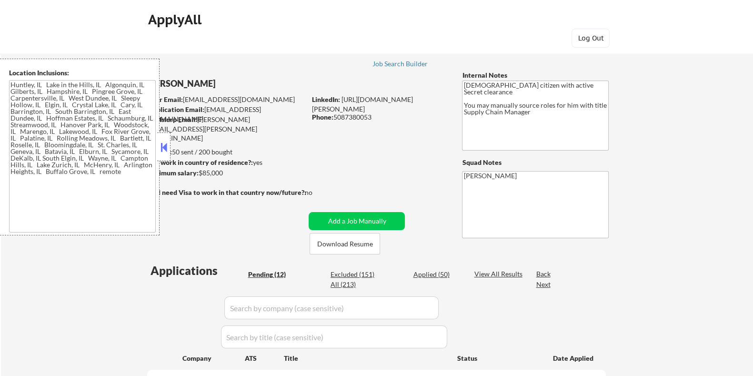
type textarea "[GEOGRAPHIC_DATA], [GEOGRAPHIC_DATA] in the [GEOGRAPHIC_DATA], [GEOGRAPHIC_DATA…"
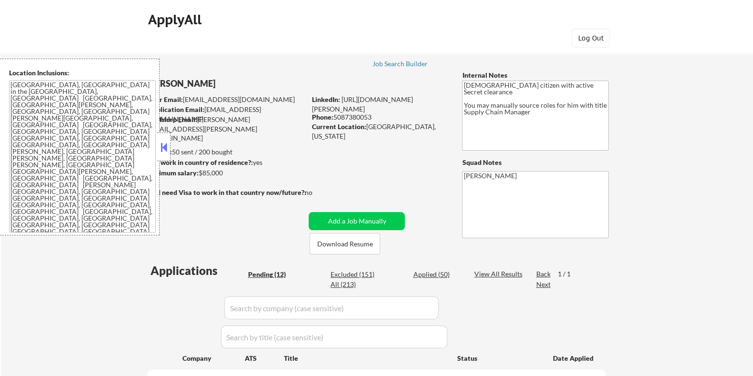
click at [162, 145] on button at bounding box center [164, 147] width 10 height 14
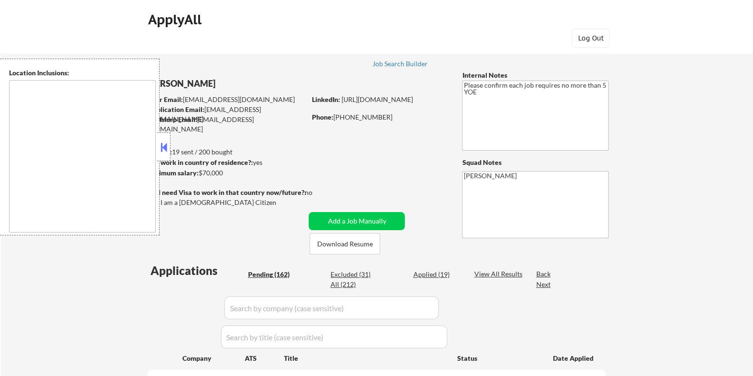
type textarea "Santa Clara, CA Campbell, CA Milpitas, CA Cupertino, CA Sunnyvale, CA Los Gatos…"
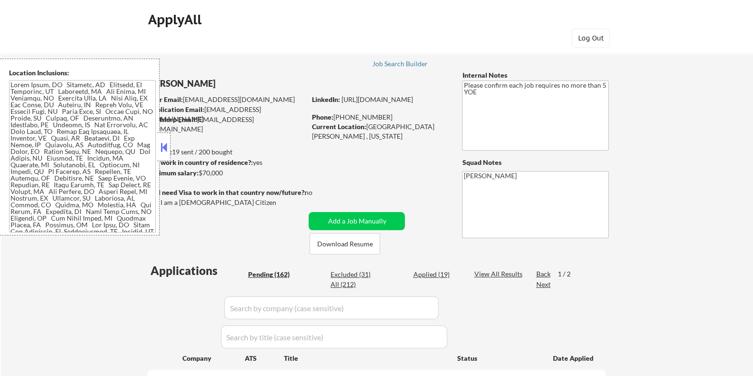
select select ""pending""
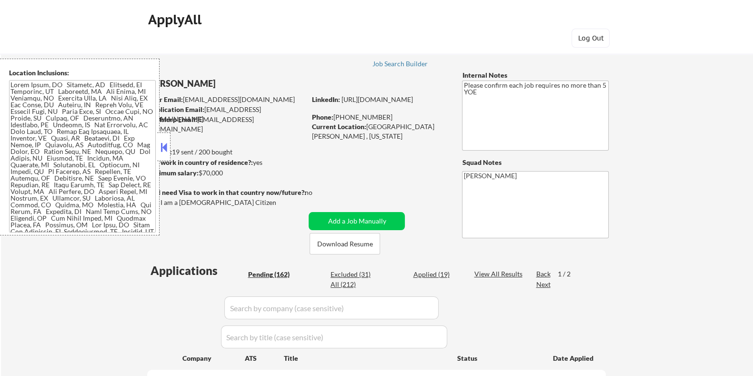
select select ""pending""
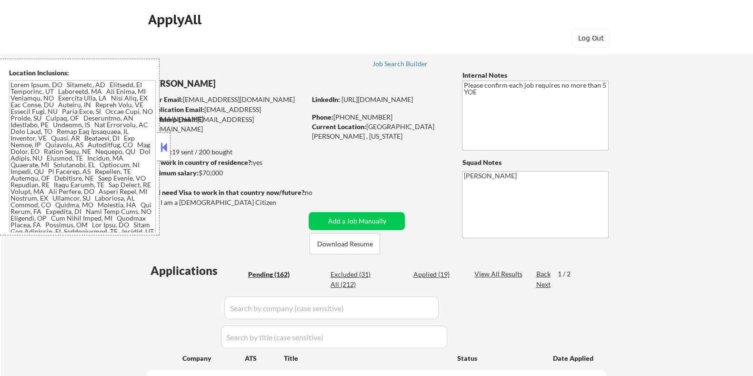
select select ""pending""
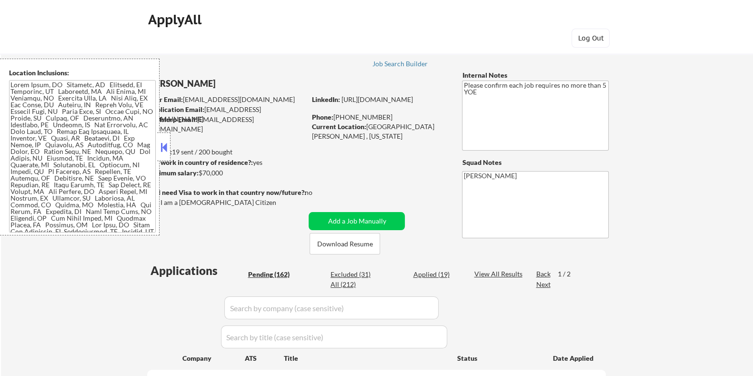
select select ""pending""
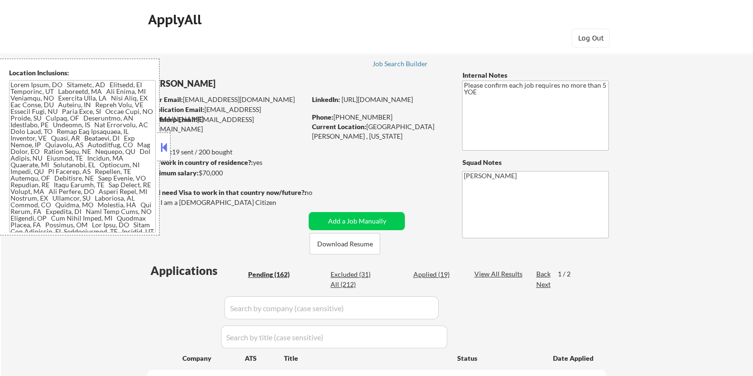
select select ""pending""
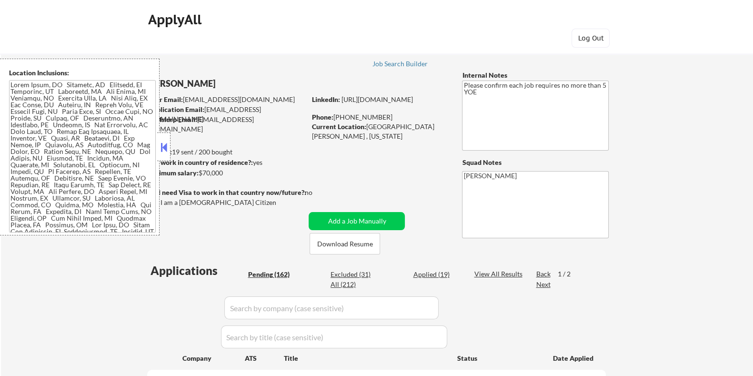
select select ""pending""
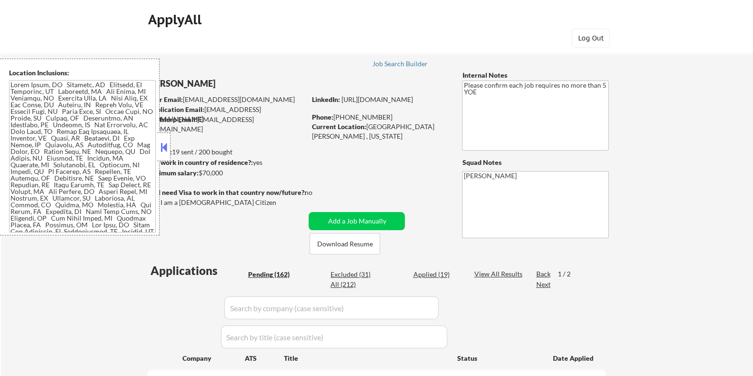
select select ""pending""
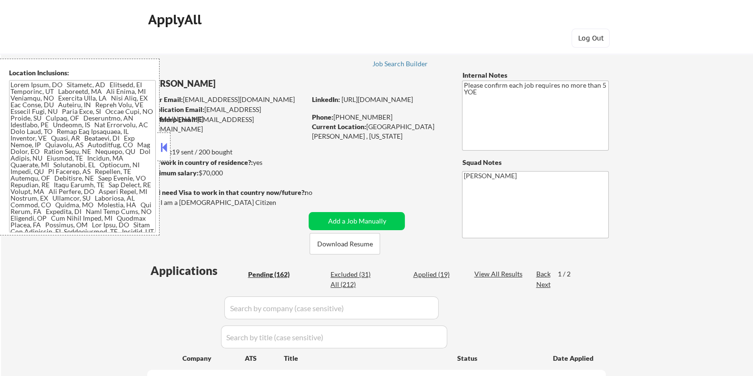
select select ""pending""
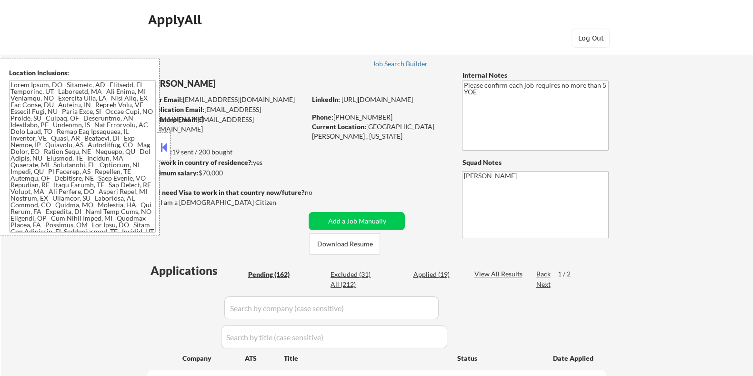
select select ""pending""
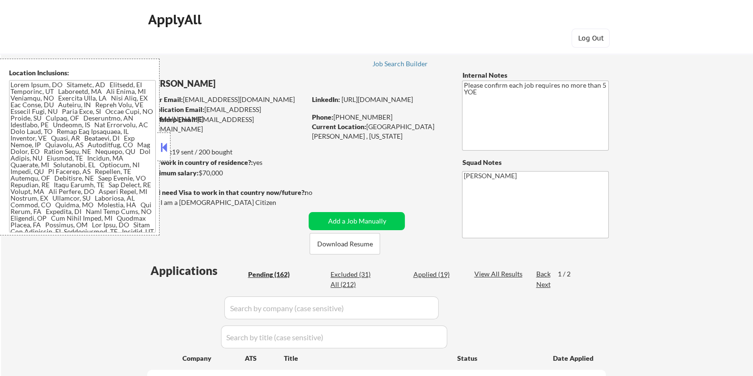
select select ""pending""
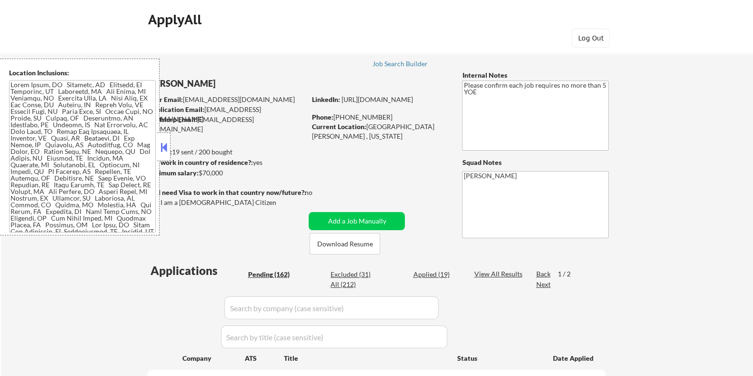
select select ""pending""
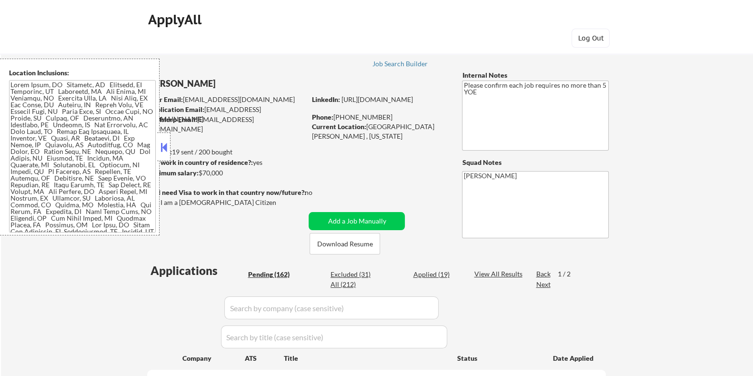
select select ""pending""
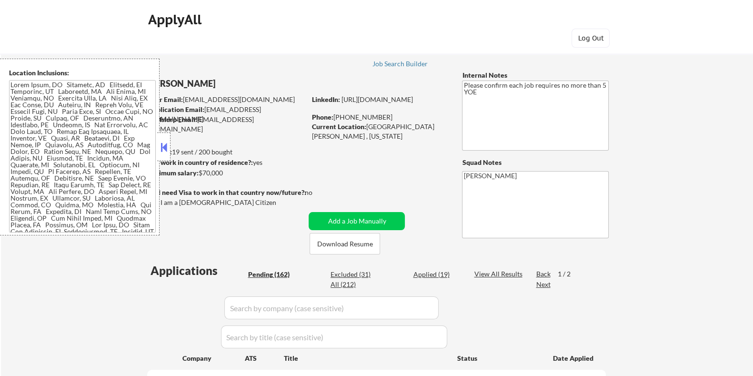
select select ""pending""
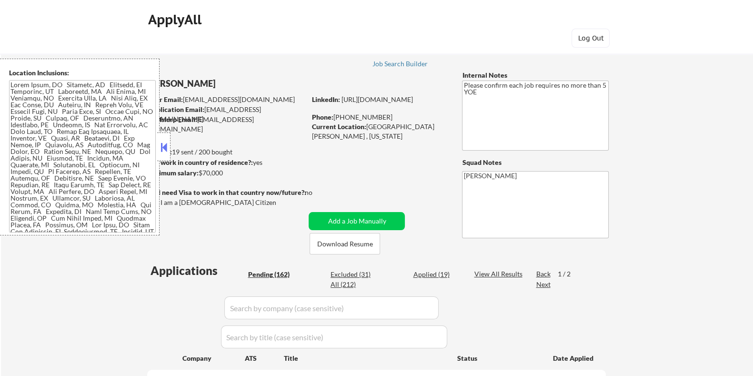
select select ""pending""
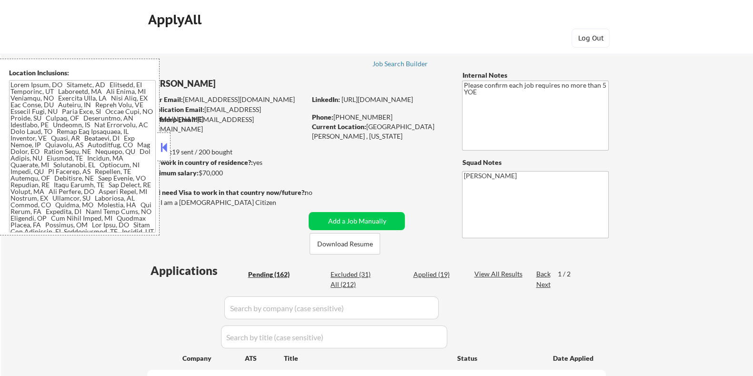
select select ""pending""
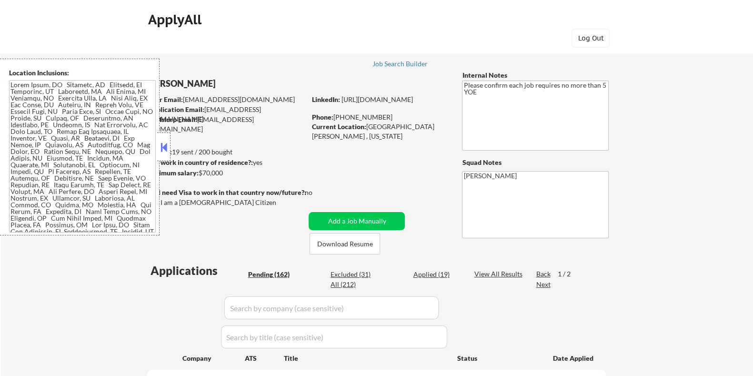
select select ""pending""
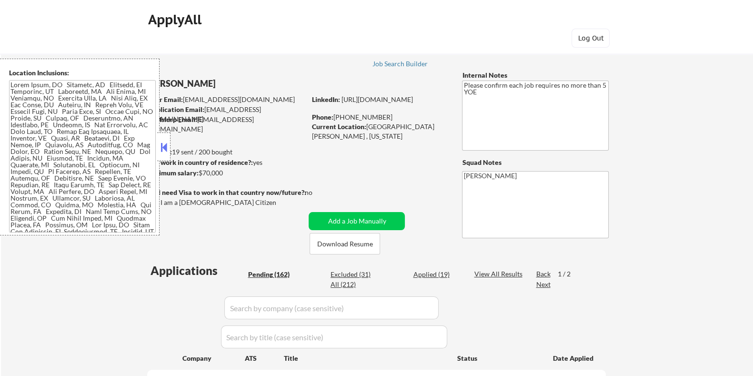
select select ""pending""
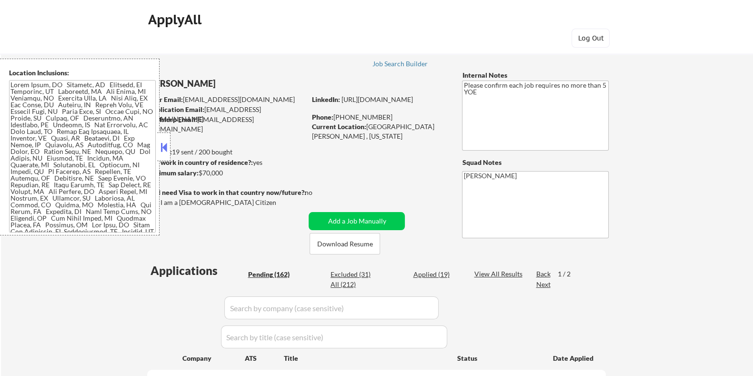
select select ""pending""
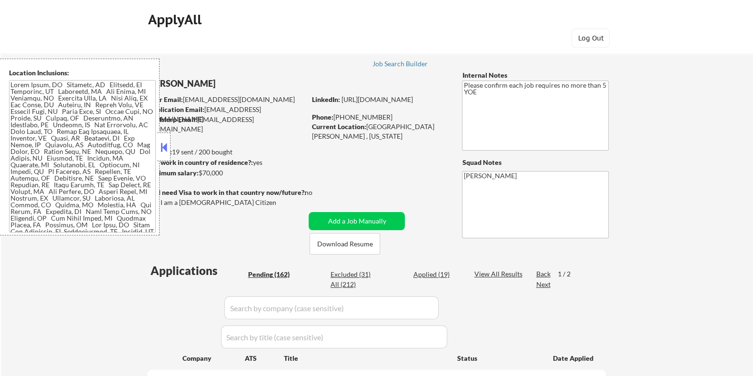
select select ""pending""
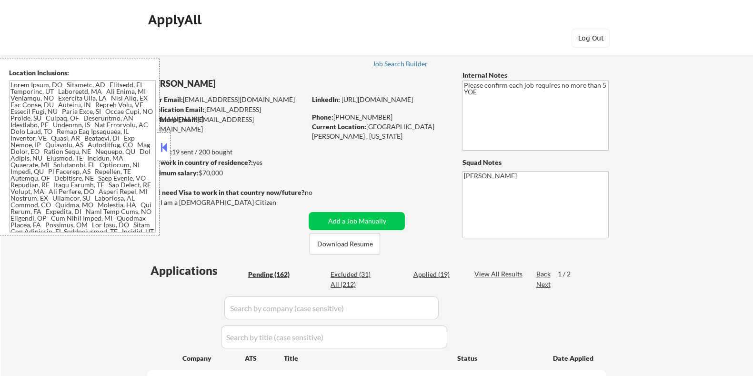
select select ""pending""
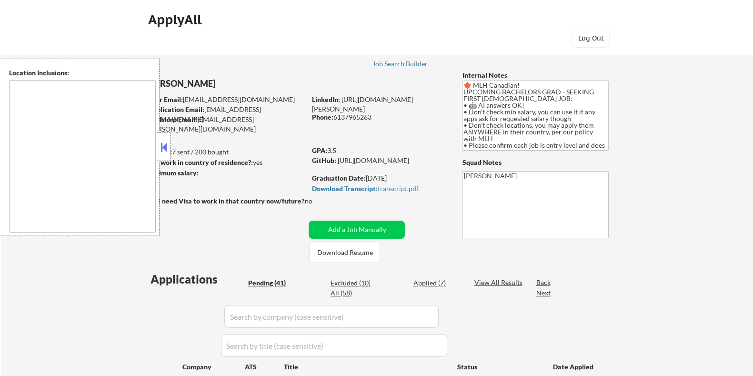
select select ""pending""
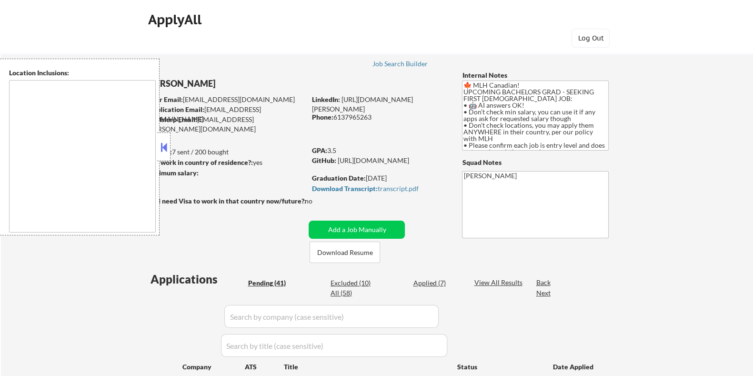
select select ""pending""
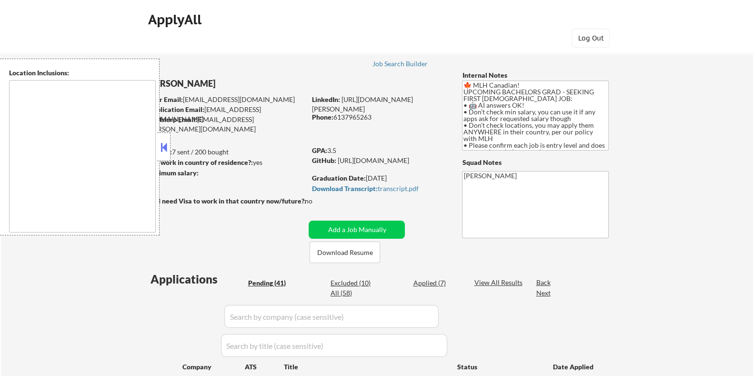
select select ""pending""
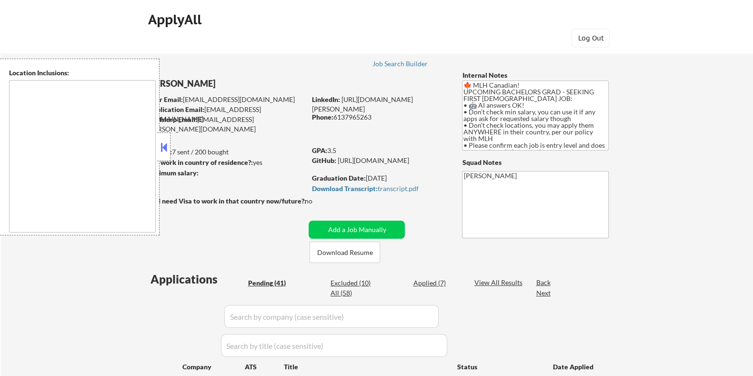
select select ""pending""
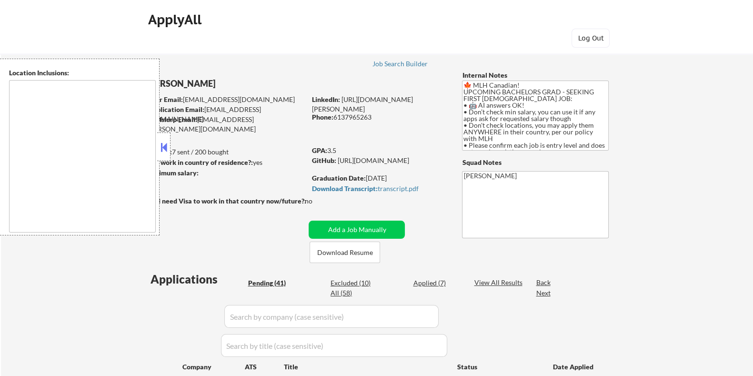
select select ""pending""
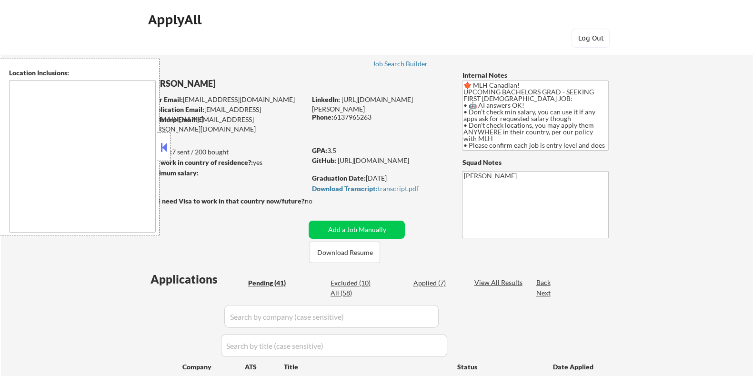
select select ""pending""
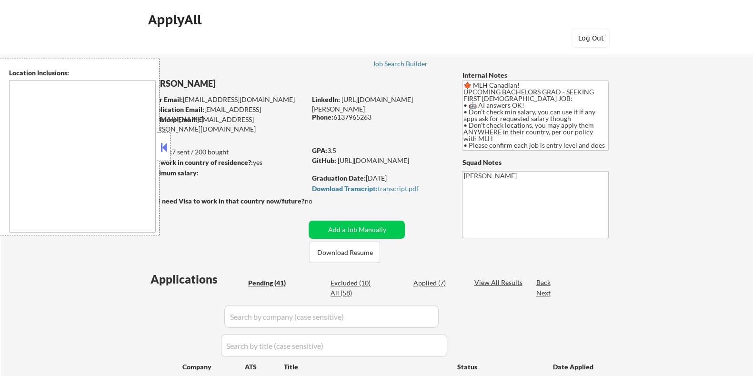
select select ""pending""
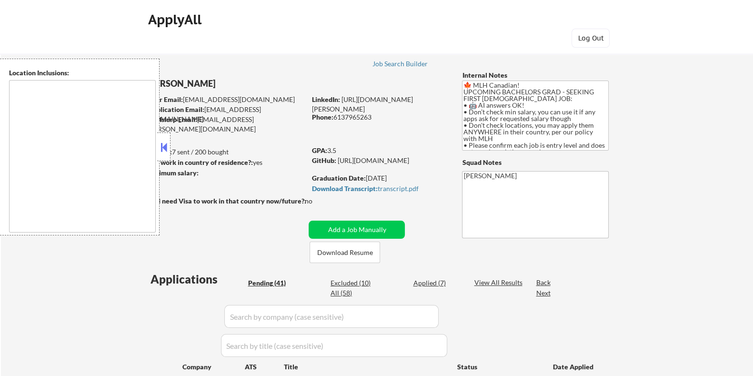
select select ""pending""
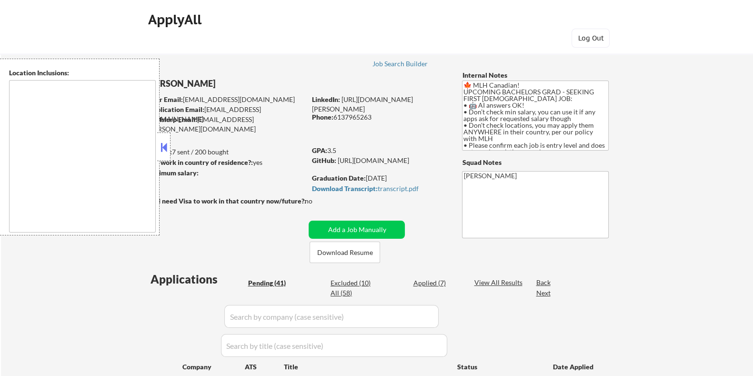
select select ""pending""
type textarea "country:[GEOGRAPHIC_DATA]"
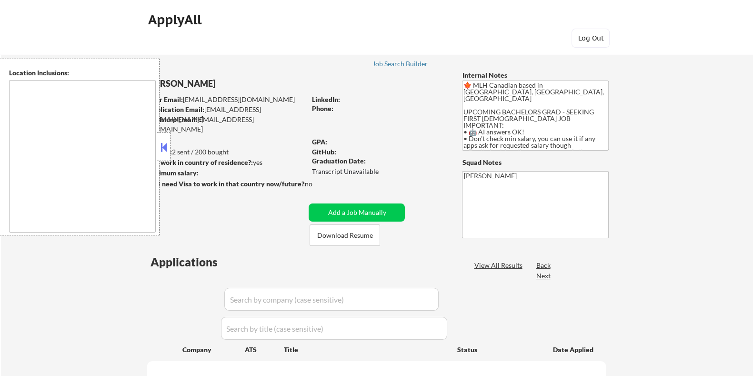
select select ""pending""
type textarea "country:[GEOGRAPHIC_DATA]"
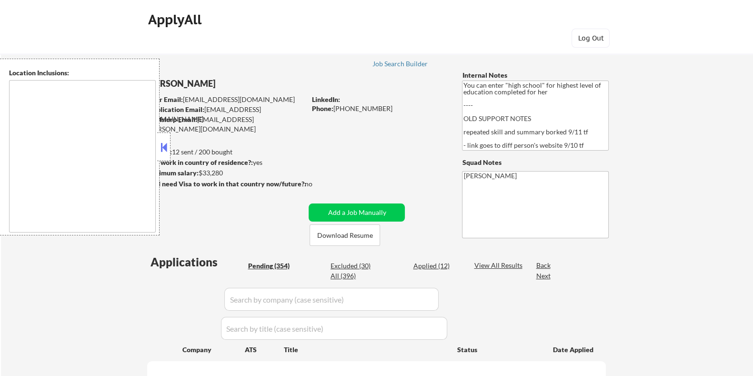
type textarea "[GEOGRAPHIC_DATA], [GEOGRAPHIC_DATA] [GEOGRAPHIC_DATA], [GEOGRAPHIC_DATA] [GEOG…"
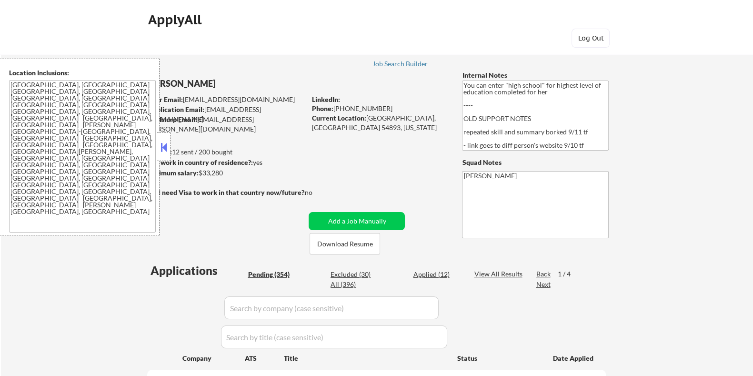
select select ""pending""
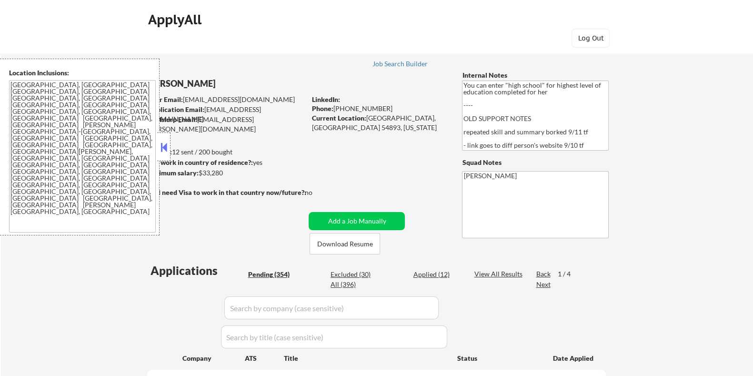
select select ""pending""
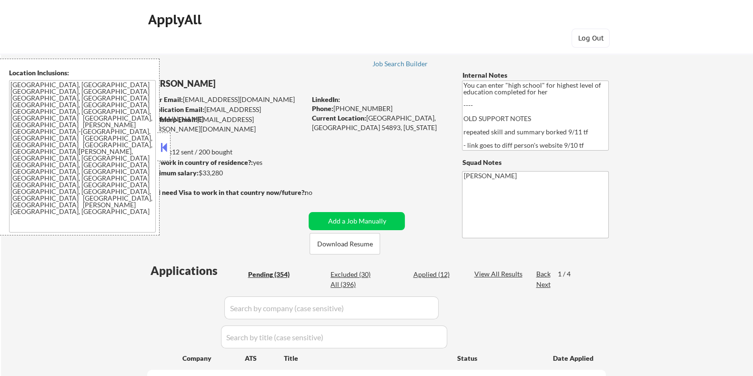
select select ""pending""
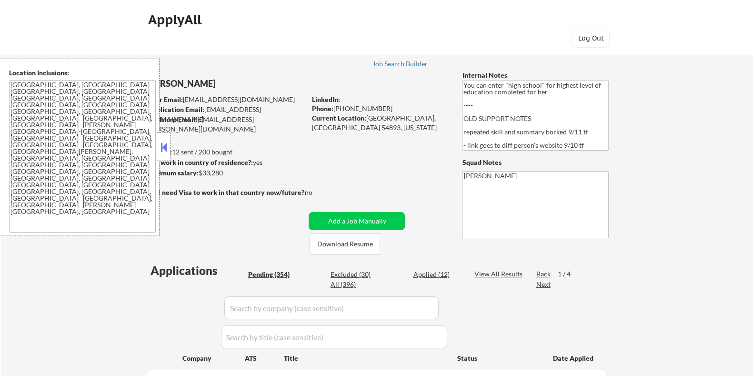
select select ""pending""
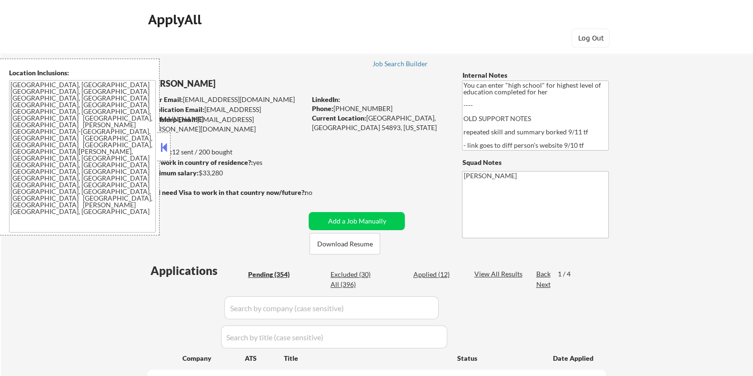
select select ""pending""
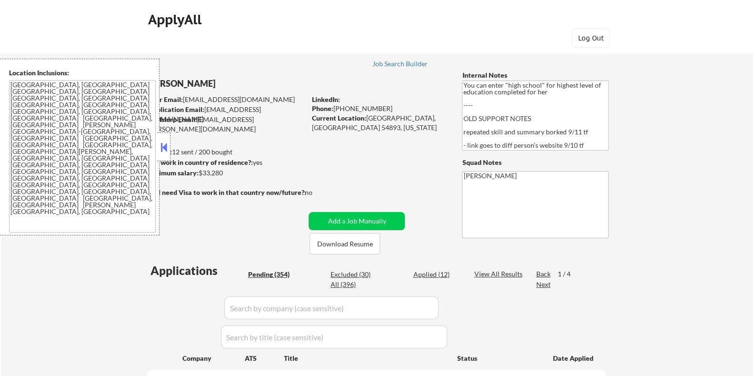
select select ""pending""
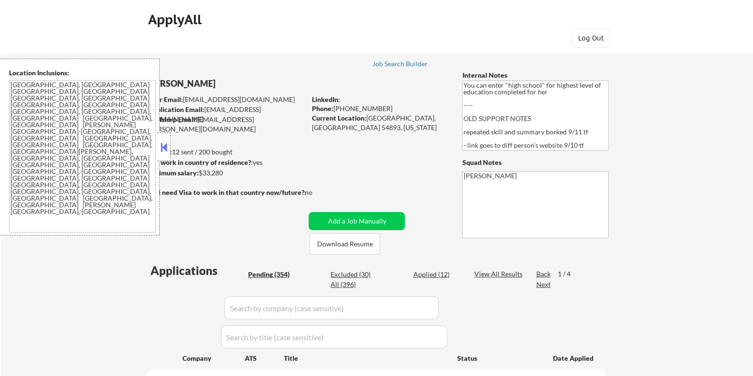
select select ""pending""
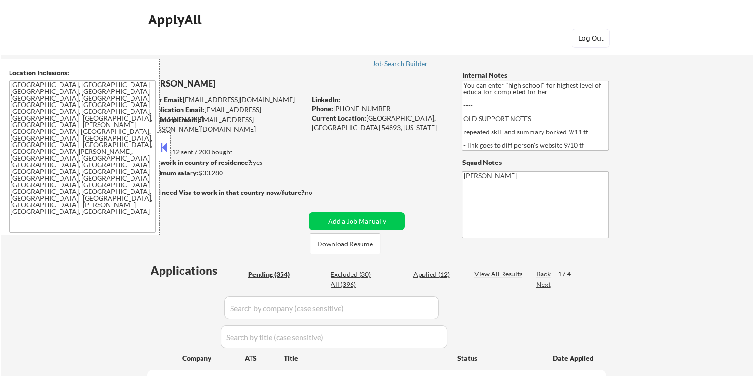
select select ""pending""
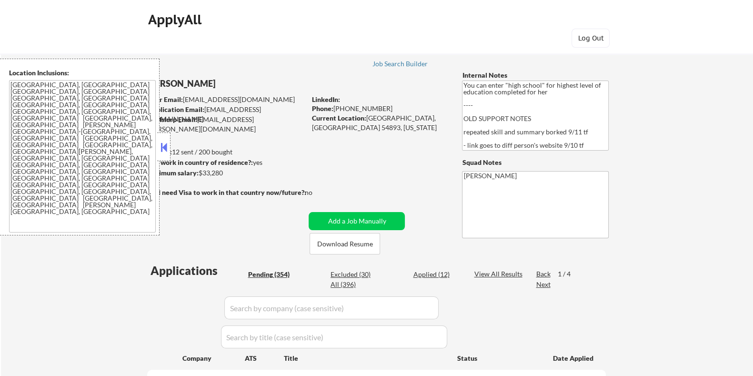
select select ""pending""
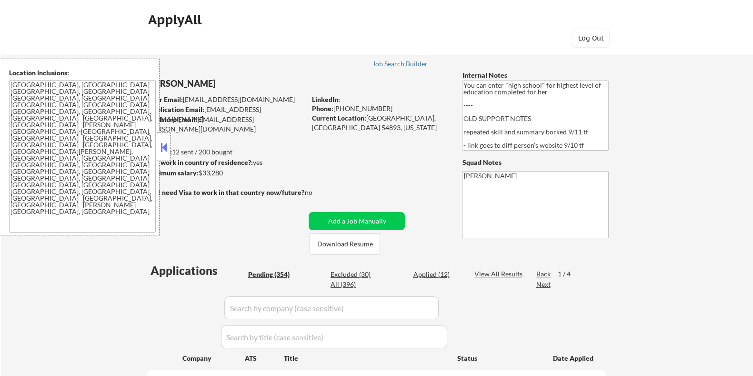
select select ""pending""
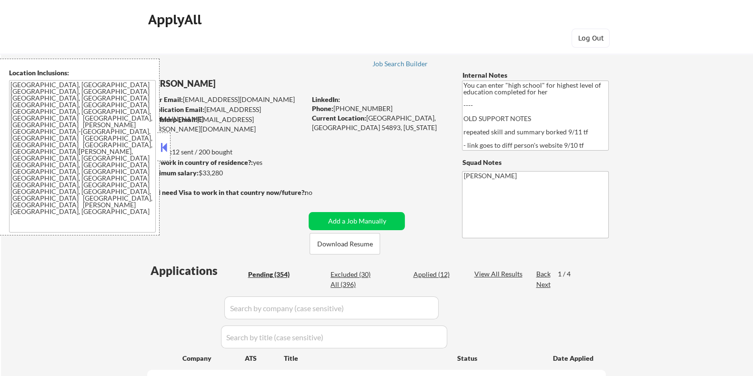
select select ""pending""
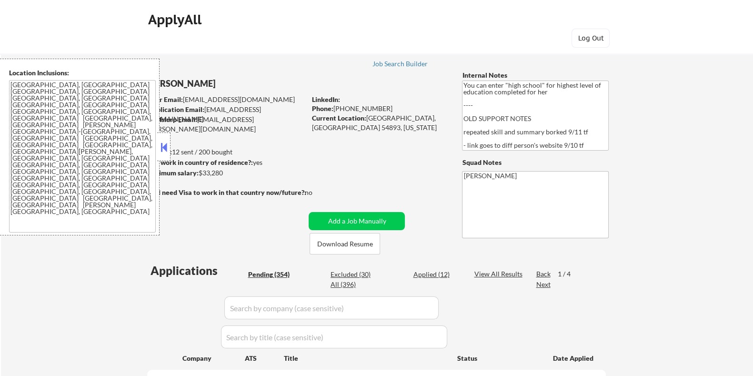
select select ""pending""
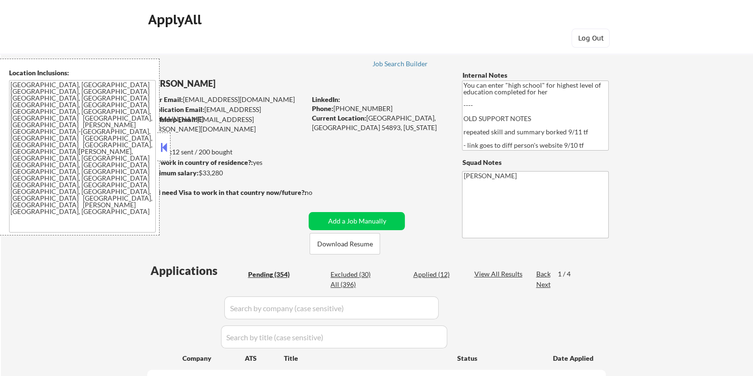
select select ""pending""
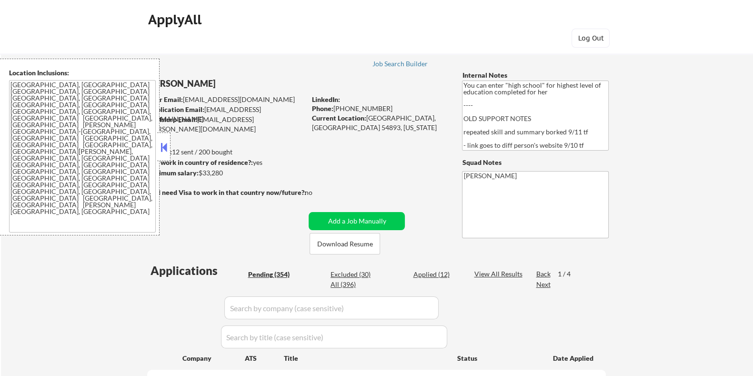
select select ""pending""
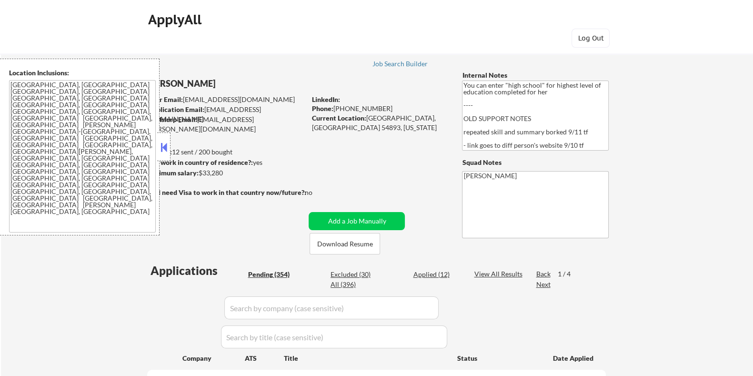
select select ""pending""
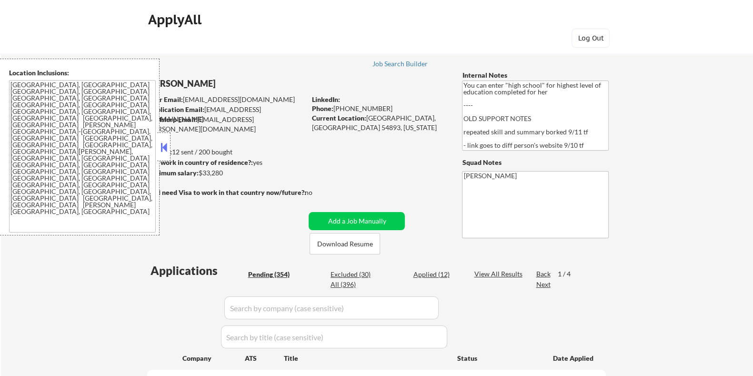
select select ""pending""
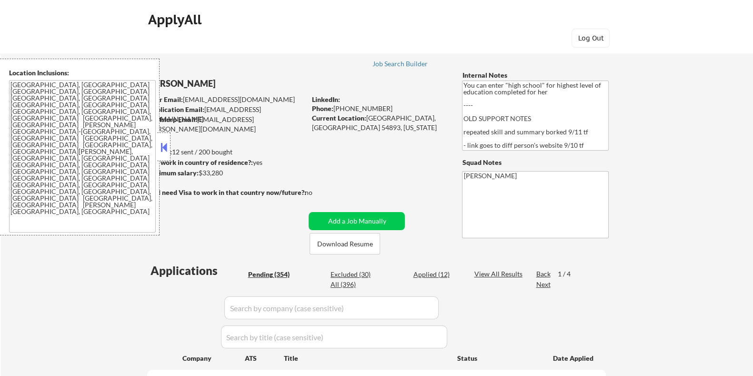
select select ""pending""
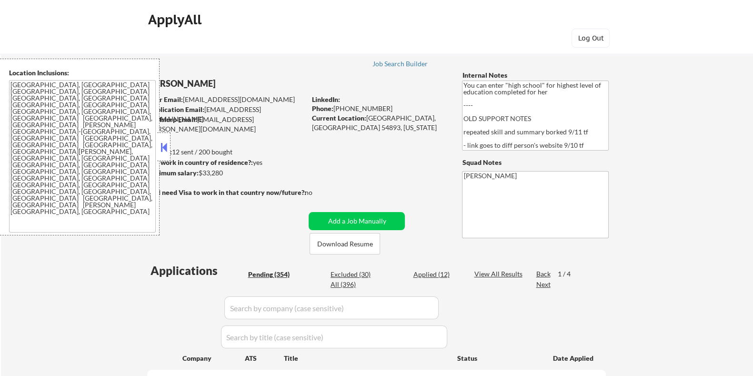
select select ""pending""
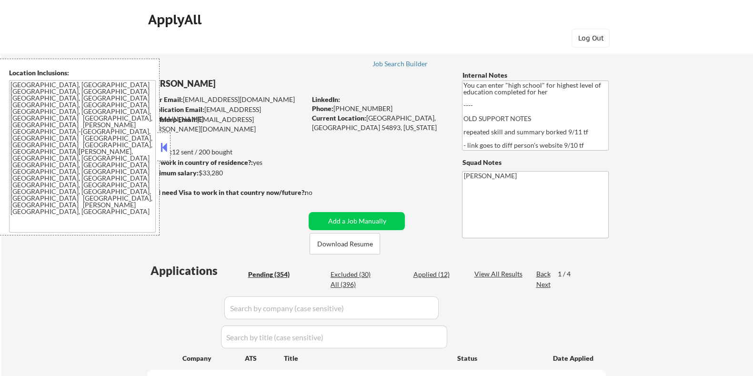
select select ""pending""
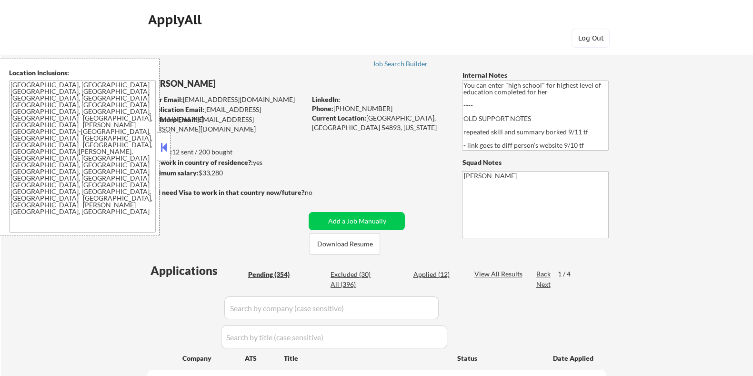
select select ""pending""
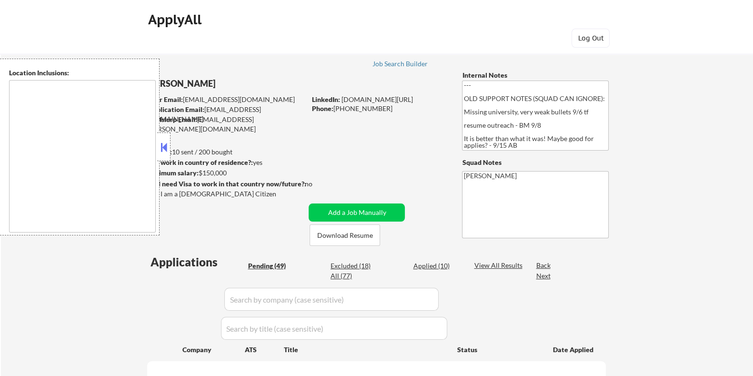
type textarea "[GEOGRAPHIC_DATA], [GEOGRAPHIC_DATA] [GEOGRAPHIC_DATA], [GEOGRAPHIC_DATA] [GEOG…"
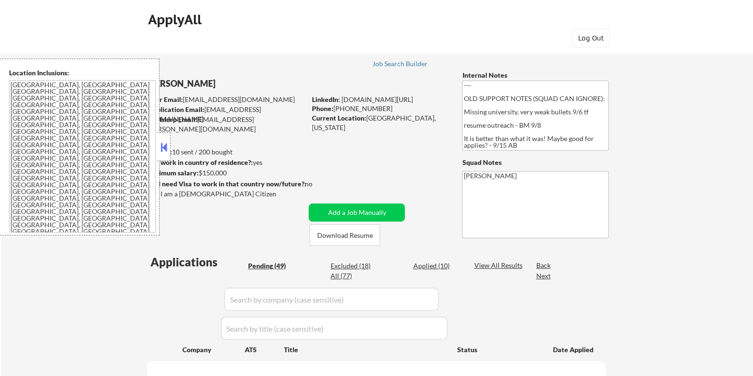
select select ""pending""
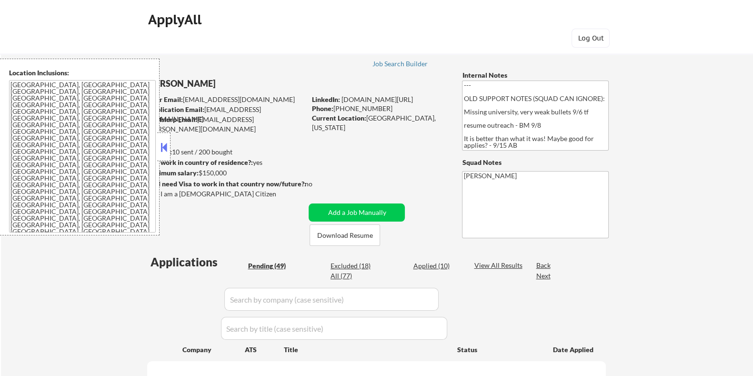
select select ""pending""
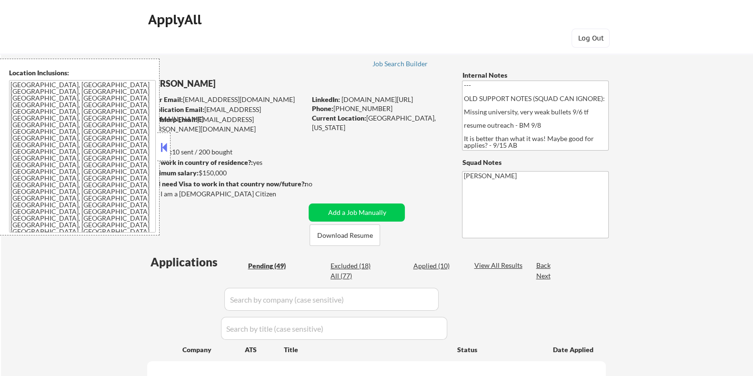
select select ""pending""
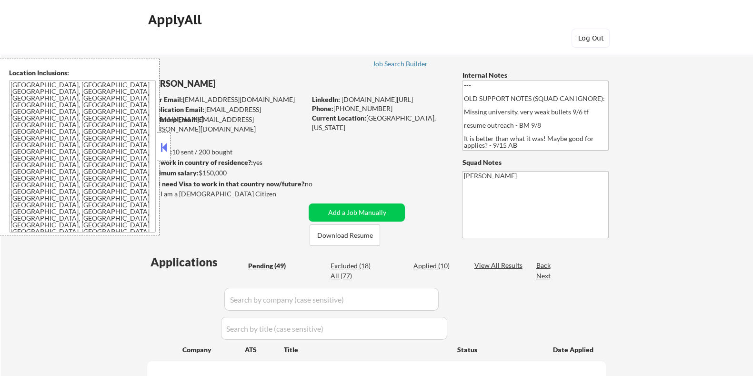
select select ""pending""
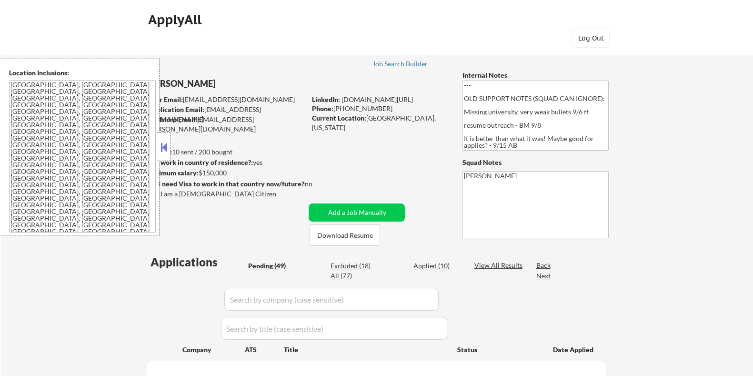
select select ""pending""
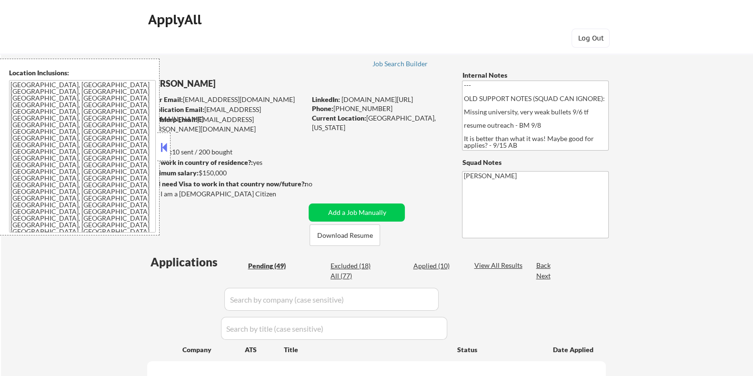
select select ""pending""
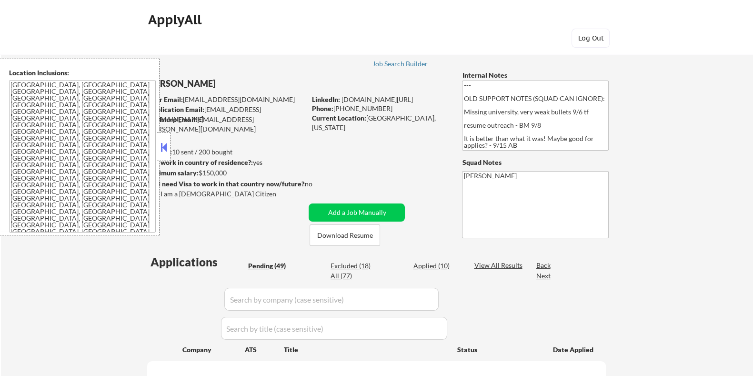
select select ""pending""
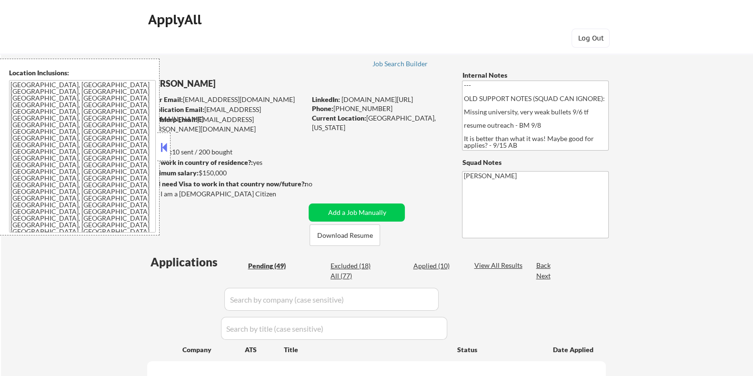
select select ""pending""
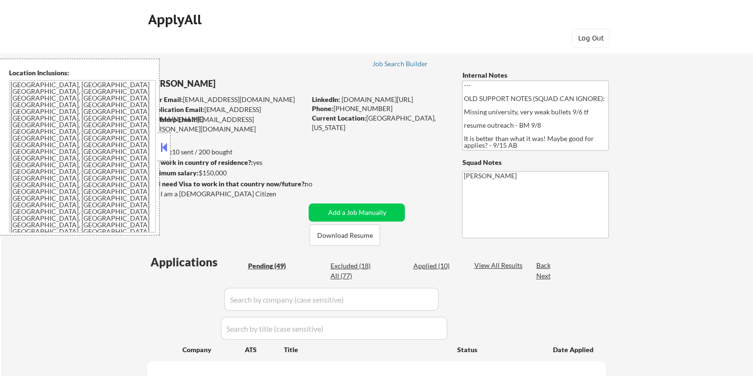
select select ""pending""
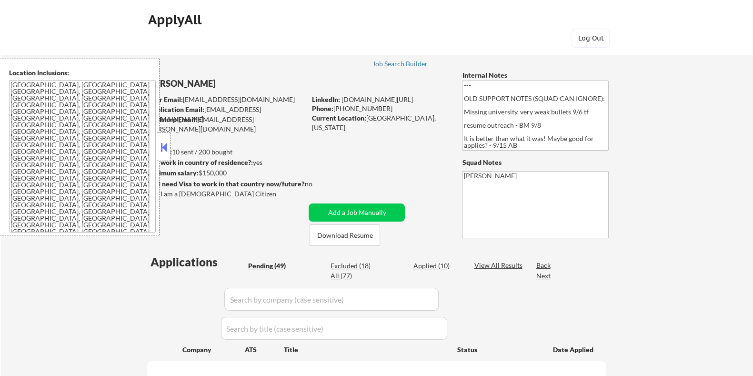
select select ""pending""
